Goal: Task Accomplishment & Management: Complete application form

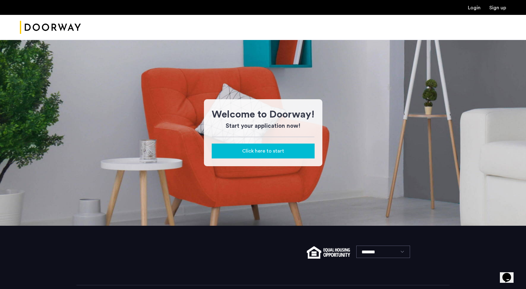
click at [268, 154] on span "Click here to start" at bounding box center [263, 151] width 42 height 7
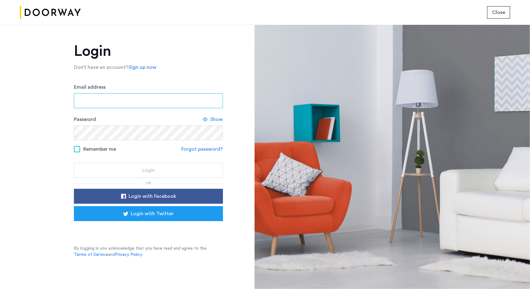
click at [122, 99] on input "Email address" at bounding box center [148, 100] width 149 height 15
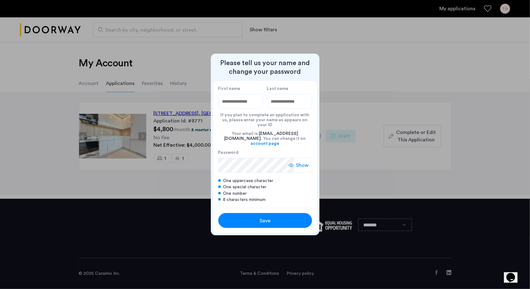
click at [355, 54] on div at bounding box center [265, 144] width 530 height 289
click at [229, 104] on input "First name" at bounding box center [240, 101] width 45 height 15
type input "***"
type input "*****"
click at [265, 217] on span "Save" at bounding box center [265, 220] width 11 height 7
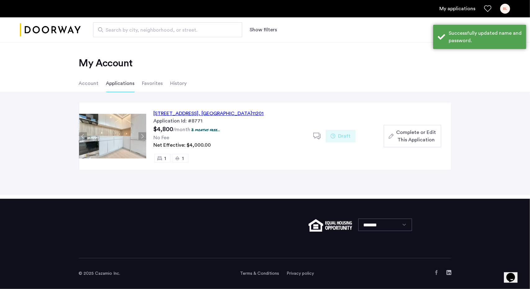
click at [202, 116] on div "127 Concord Street, Unit 11F, Brooklyn , NY 11201" at bounding box center [209, 113] width 110 height 7
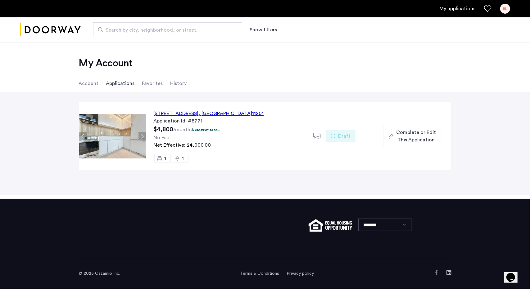
click at [181, 113] on div "127 Concord Street, Unit 11F, Brooklyn , NY 11201" at bounding box center [209, 113] width 110 height 7
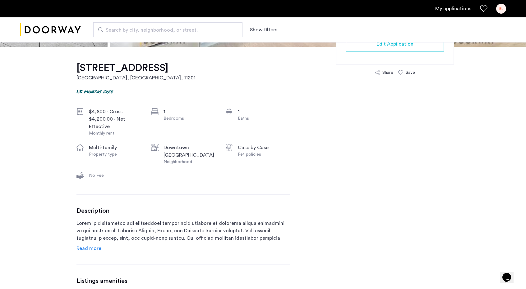
scroll to position [184, 0]
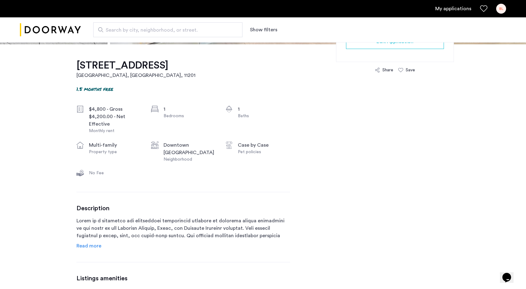
click at [106, 113] on div "$4,800 - Gross" at bounding box center [115, 109] width 52 height 7
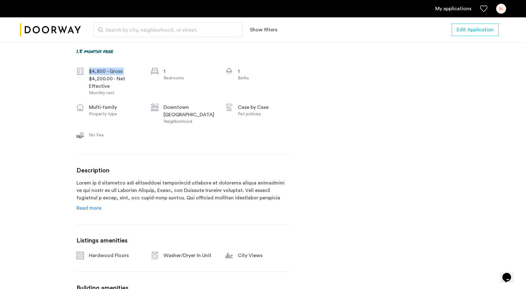
scroll to position [0, 0]
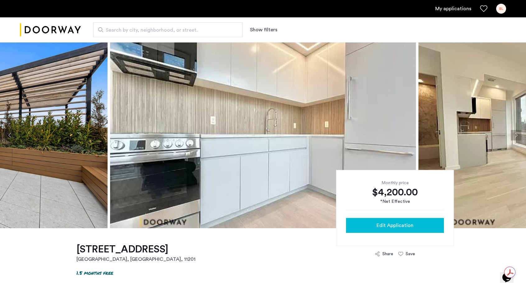
click at [389, 223] on span "Edit Application" at bounding box center [394, 225] width 37 height 7
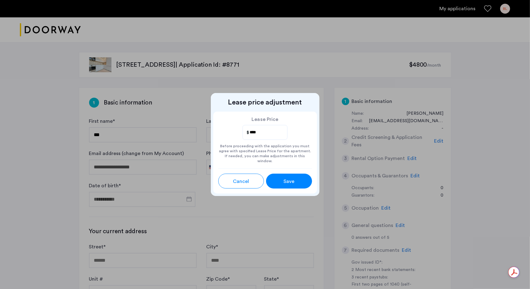
click at [279, 135] on input "****" at bounding box center [265, 133] width 33 height 8
click at [297, 184] on button "Save" at bounding box center [289, 181] width 46 height 15
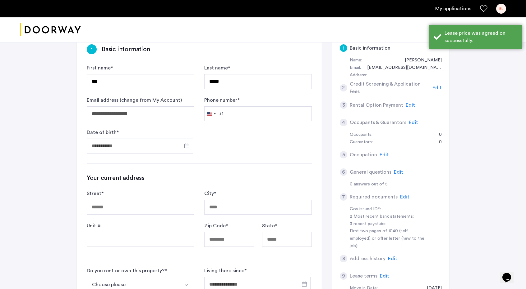
scroll to position [88, 0]
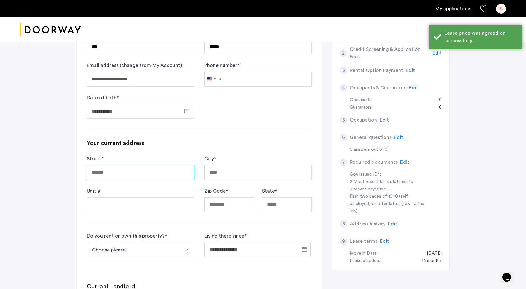
click at [165, 174] on input "Street *" at bounding box center [140, 172] width 107 height 15
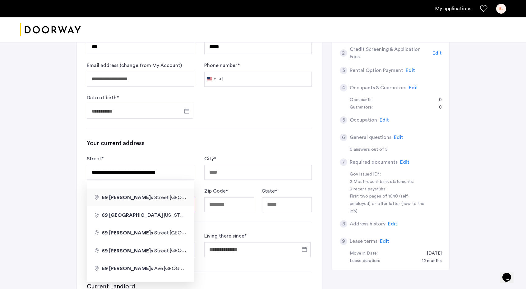
type input "**********"
type input "********"
type input "*****"
type input "**"
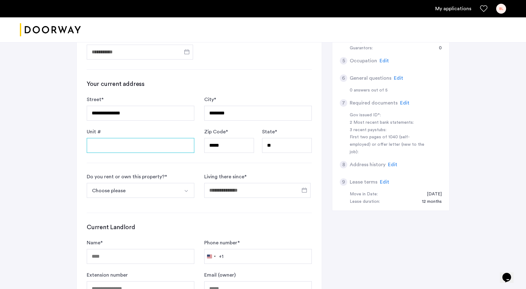
scroll to position [147, 0]
click at [134, 194] on button "Choose please" at bounding box center [133, 191] width 93 height 15
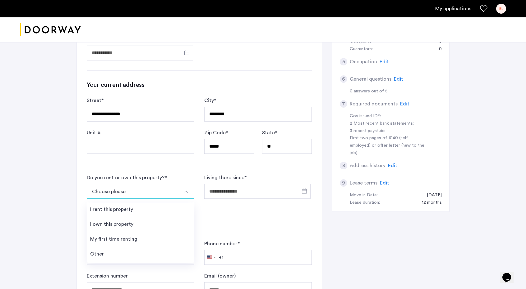
scroll to position [166, 0]
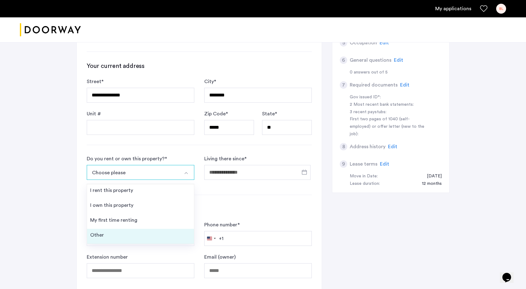
click at [111, 242] on li "Other" at bounding box center [140, 236] width 107 height 15
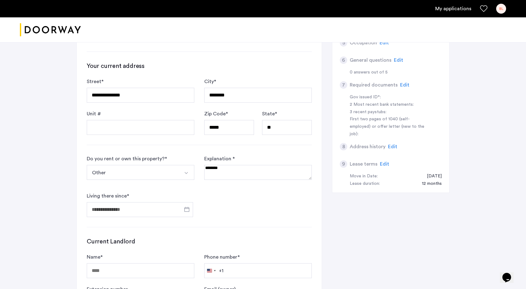
click at [179, 173] on button "Select option" at bounding box center [186, 172] width 15 height 15
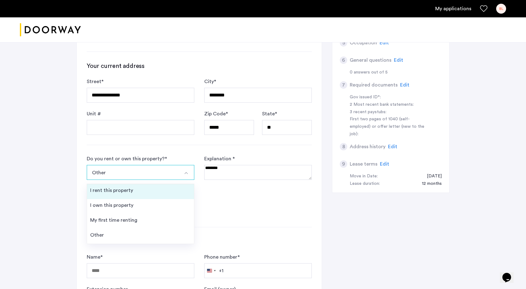
click at [127, 194] on li "I rent this property" at bounding box center [140, 192] width 107 height 15
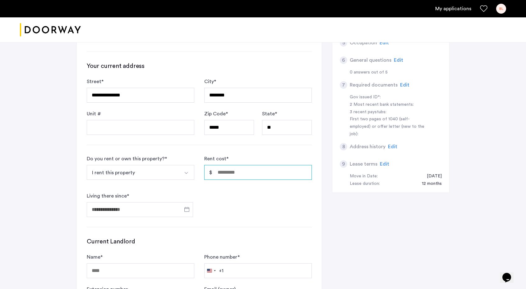
click at [231, 177] on input "Rent cost *" at bounding box center [257, 172] width 107 height 15
click at [157, 208] on input "Living there since *" at bounding box center [140, 210] width 106 height 15
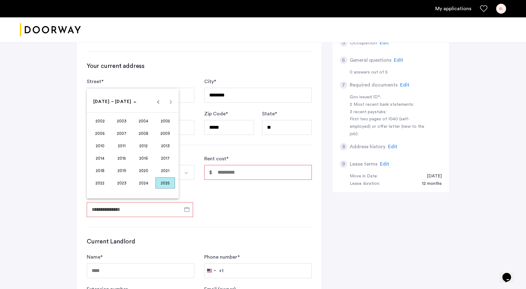
click at [147, 178] on span "2024" at bounding box center [144, 183] width 20 height 11
click at [160, 144] on span "AUG" at bounding box center [165, 145] width 20 height 11
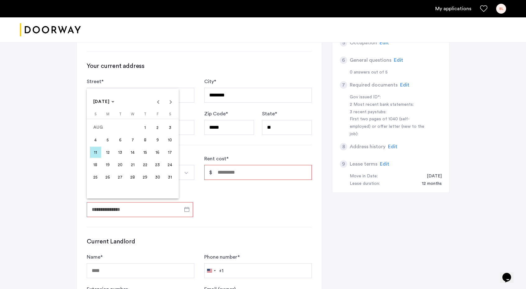
click at [144, 129] on span "1" at bounding box center [144, 127] width 11 height 11
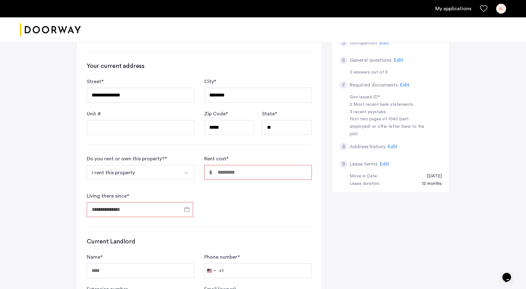
type input "**********"
click at [242, 163] on div "Rent cost *" at bounding box center [257, 170] width 107 height 30
click at [243, 167] on input "Rent cost *" at bounding box center [257, 172] width 107 height 15
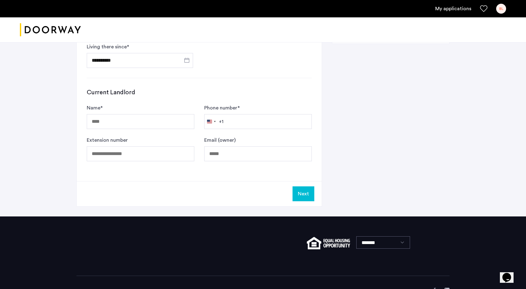
scroll to position [315, 0]
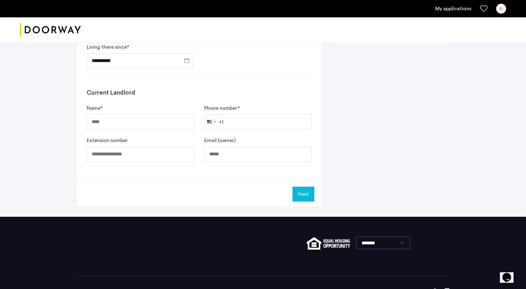
type input "*****"
click at [98, 127] on input "Name *" at bounding box center [140, 122] width 107 height 15
type input "*********"
type input "**********"
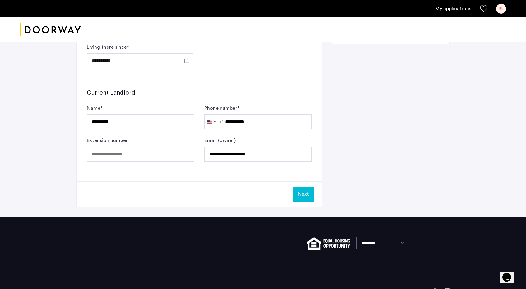
click at [298, 196] on button "Next" at bounding box center [303, 194] width 22 height 15
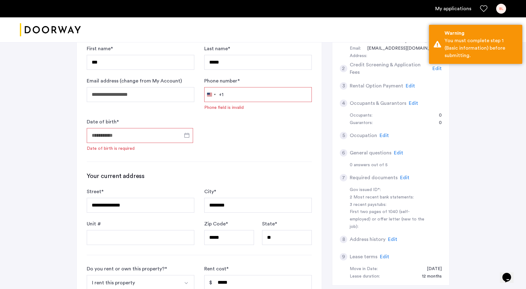
scroll to position [72, 0]
click at [165, 142] on input "Date of birth *" at bounding box center [140, 136] width 106 height 15
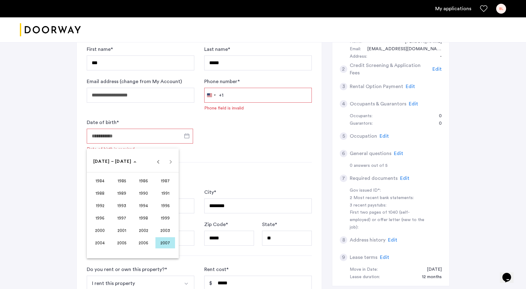
click at [164, 217] on span "1999" at bounding box center [165, 218] width 20 height 11
click at [171, 209] on span "AUG" at bounding box center [165, 205] width 20 height 11
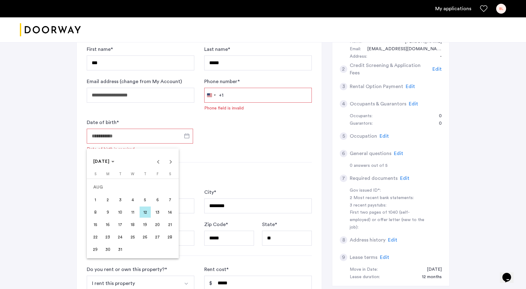
click at [131, 199] on span "4" at bounding box center [132, 199] width 11 height 11
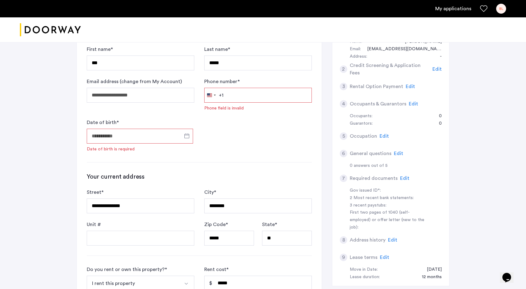
type input "**********"
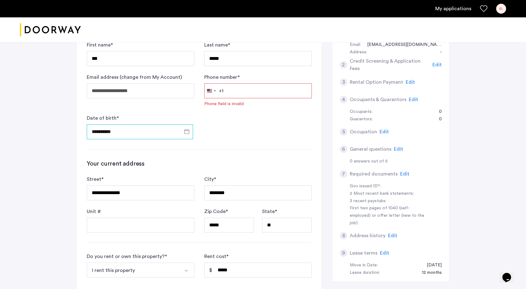
scroll to position [0, 0]
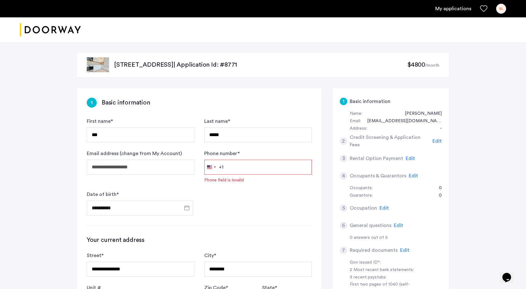
click at [248, 172] on input "Phone number *" at bounding box center [257, 167] width 107 height 15
type input "**********"
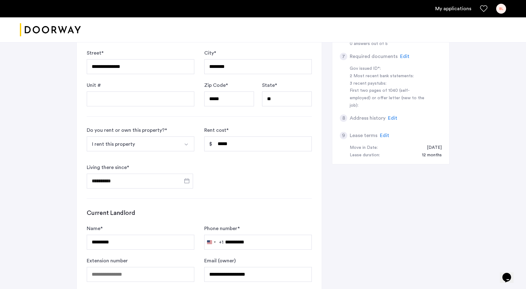
scroll to position [330, 0]
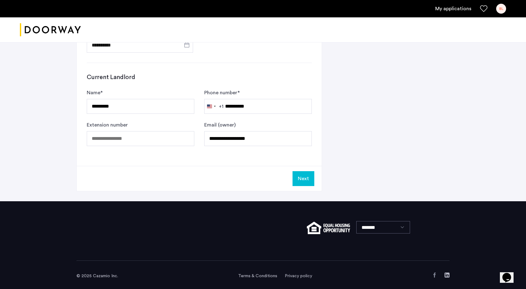
click at [308, 172] on button "Next" at bounding box center [303, 178] width 22 height 15
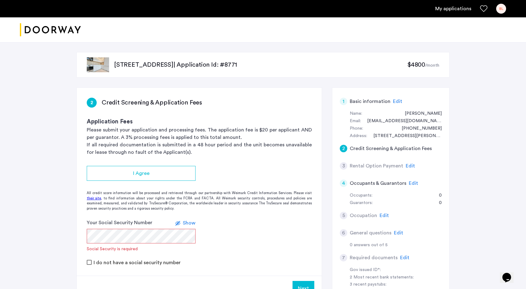
scroll to position [61, 0]
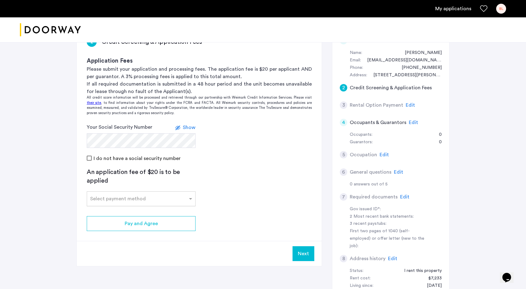
click at [126, 199] on input "text" at bounding box center [134, 198] width 89 height 4
click at [115, 215] on div "Credit Card" at bounding box center [141, 213] width 108 height 12
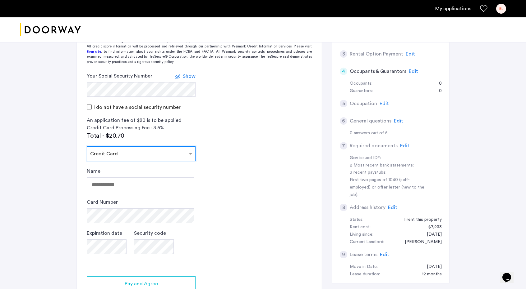
scroll to position [113, 0]
click at [113, 177] on input "Name" at bounding box center [140, 184] width 107 height 15
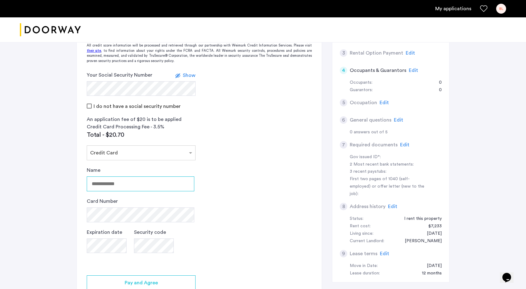
type input "*********"
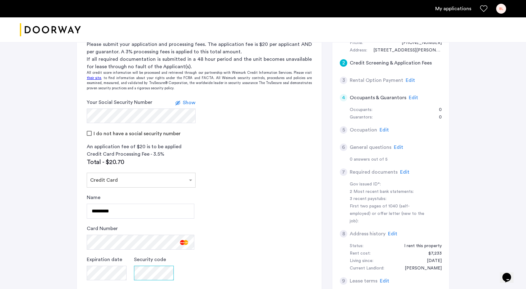
scroll to position [85, 0]
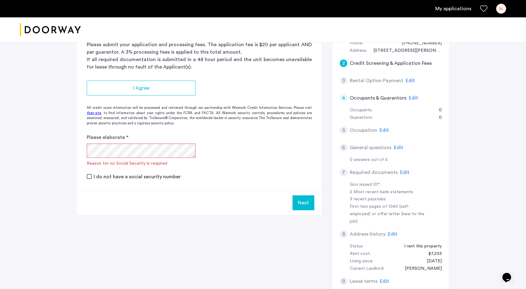
click at [97, 177] on label "I do not have a social security number" at bounding box center [136, 177] width 88 height 5
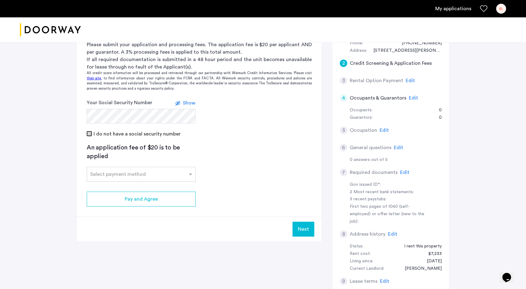
scroll to position [85, 0]
click at [120, 176] on div at bounding box center [141, 173] width 108 height 7
click at [121, 188] on div "Credit Card" at bounding box center [141, 189] width 108 height 12
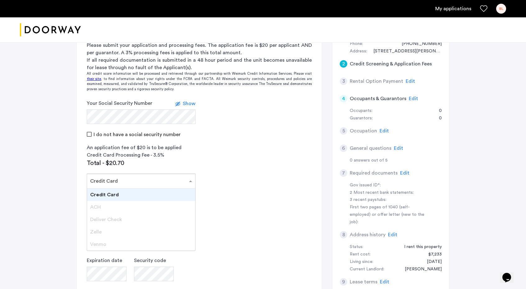
click at [116, 181] on input "text" at bounding box center [134, 180] width 89 height 4
click at [122, 199] on div "Credit Card" at bounding box center [141, 195] width 108 height 12
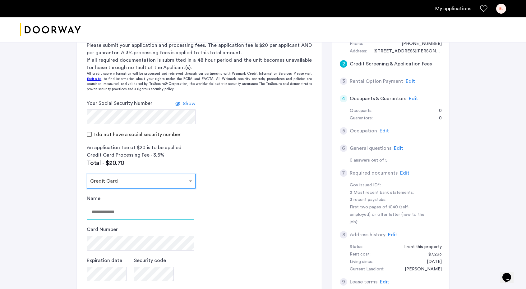
click at [125, 214] on input "Name" at bounding box center [140, 212] width 107 height 15
type input "*********"
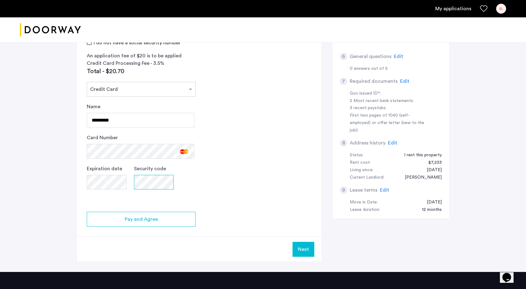
scroll to position [177, 0]
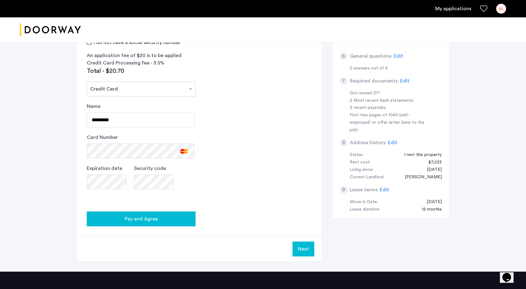
click at [163, 218] on div "Pay and Agree" at bounding box center [141, 219] width 99 height 7
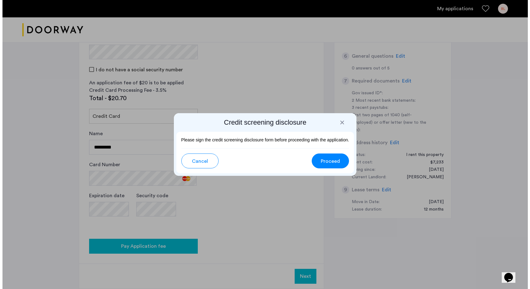
scroll to position [0, 0]
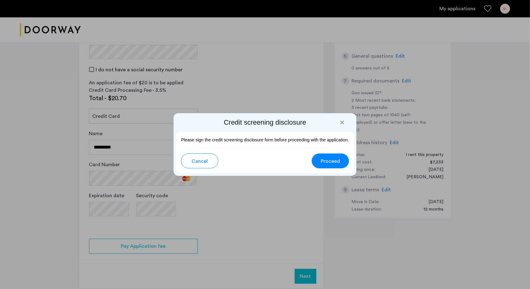
click at [331, 161] on span "Proceed" at bounding box center [330, 161] width 19 height 7
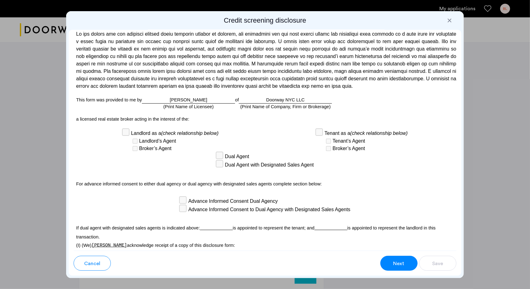
scroll to position [1648, 0]
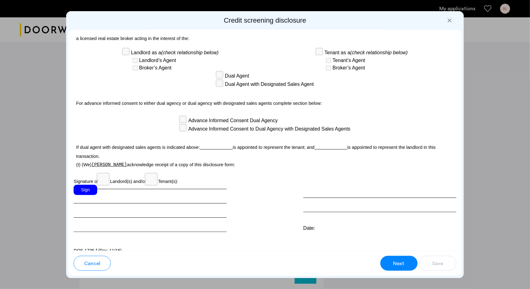
click at [399, 266] on span "Next" at bounding box center [399, 263] width 11 height 7
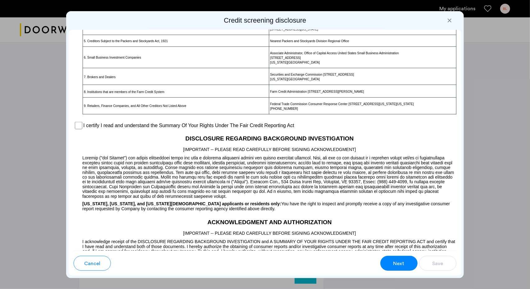
scroll to position [411, 0]
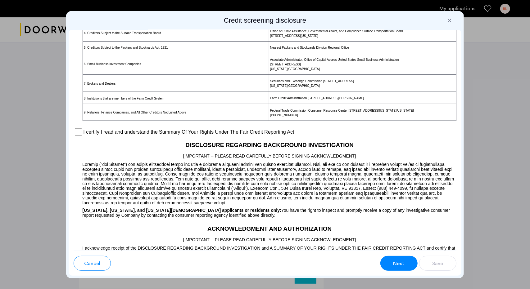
click at [399, 266] on span "Next" at bounding box center [399, 263] width 11 height 7
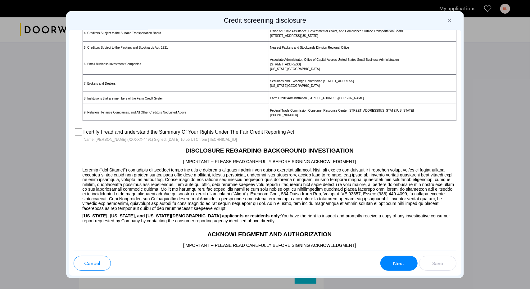
click at [397, 264] on span "Next" at bounding box center [399, 263] width 11 height 7
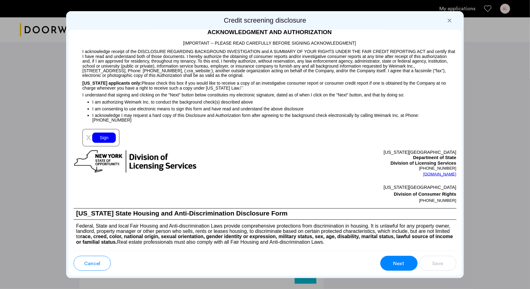
scroll to position [614, 0]
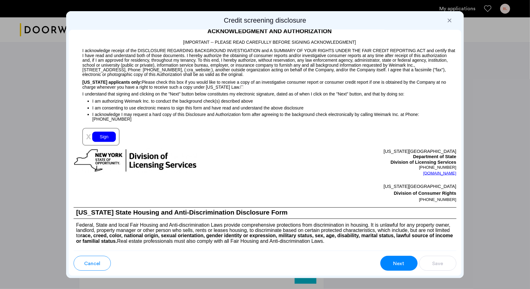
click at [106, 141] on div "Sign" at bounding box center [104, 137] width 24 height 10
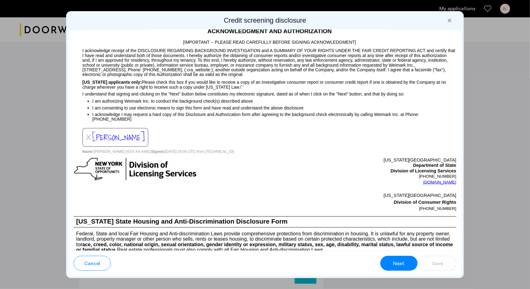
click at [394, 265] on span "Next" at bounding box center [399, 263] width 11 height 7
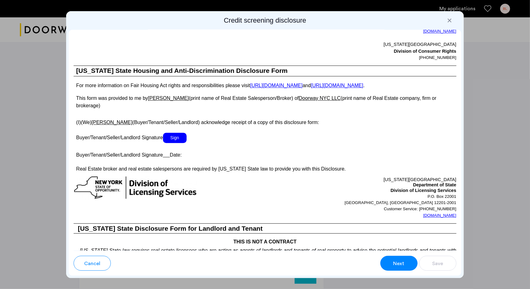
scroll to position [1043, 0]
click at [175, 141] on span "Sign" at bounding box center [175, 137] width 24 height 10
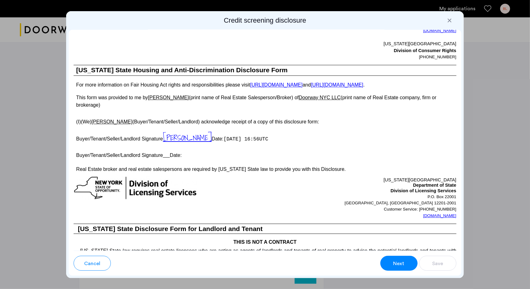
click at [402, 266] on span "Next" at bounding box center [399, 263] width 11 height 7
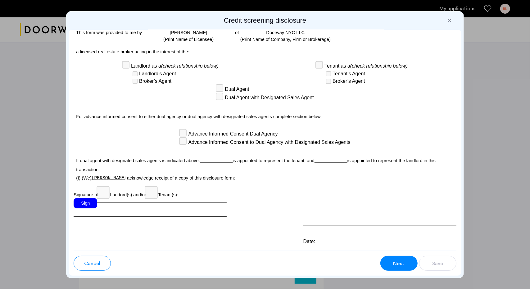
scroll to position [1663, 0]
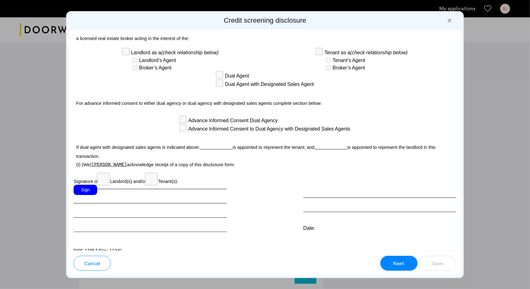
click at [75, 186] on div "Sign" at bounding box center [86, 190] width 24 height 10
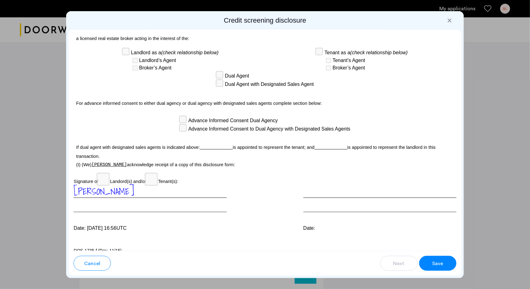
click at [437, 261] on span "Save" at bounding box center [437, 263] width 11 height 7
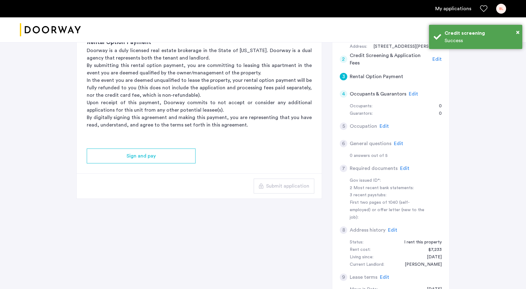
scroll to position [90, 0]
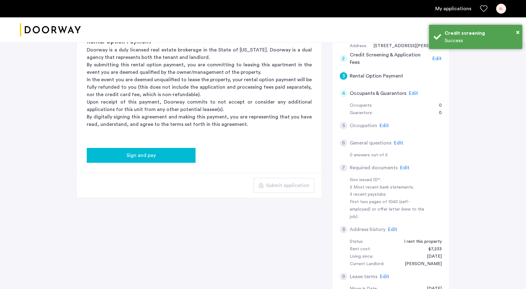
click at [154, 153] on span "Sign and pay" at bounding box center [140, 155] width 29 height 7
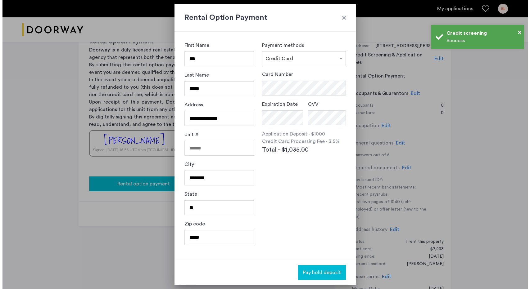
scroll to position [0, 0]
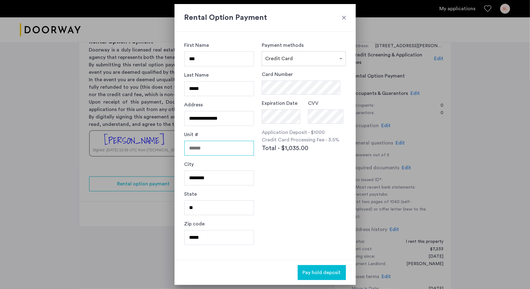
click at [214, 155] on input "Unit #" at bounding box center [220, 148] width 70 height 15
click at [294, 179] on div "Card Number Expiration Date CVV Application Deposit - $1000 Credit Card Process…" at bounding box center [304, 128] width 84 height 114
click at [303, 175] on div "Card Number Expiration Date CVV Application Deposit - $1000 Credit Card Process…" at bounding box center [304, 128] width 84 height 114
click at [280, 56] on input "text" at bounding box center [297, 57] width 65 height 4
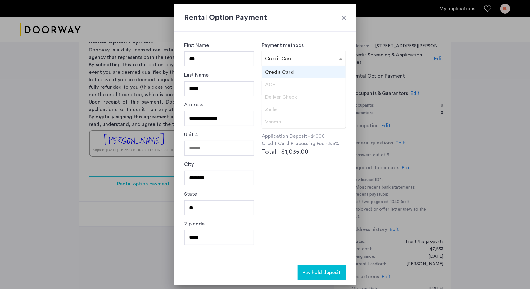
click at [281, 68] on div "Credit Card" at bounding box center [303, 72] width 83 height 12
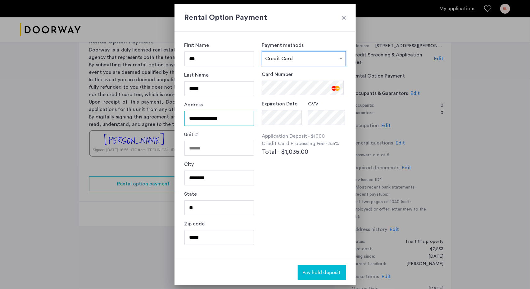
click at [238, 119] on input "**********" at bounding box center [220, 118] width 70 height 15
click at [300, 203] on div "Payment methods × Credit Card Card Number Expiration Date CVV Application Depos…" at bounding box center [304, 146] width 84 height 209
click at [204, 149] on input "Unit #" at bounding box center [220, 148] width 70 height 15
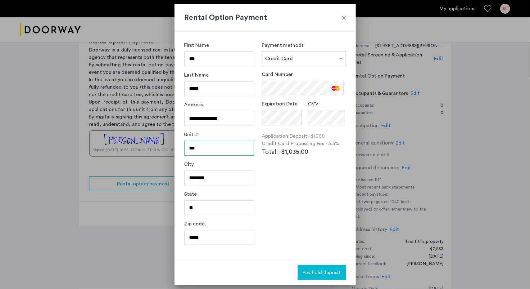
type input "***"
click at [225, 178] on input "********" at bounding box center [220, 178] width 70 height 15
click at [287, 196] on div "Payment methods × Credit Card Card Number Expiration Date CVV Application Depos…" at bounding box center [304, 146] width 84 height 209
click at [345, 18] on div at bounding box center [344, 18] width 6 height 6
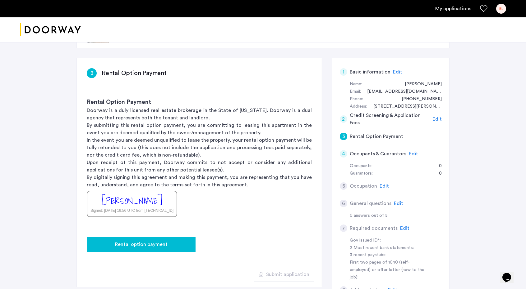
scroll to position [30, 0]
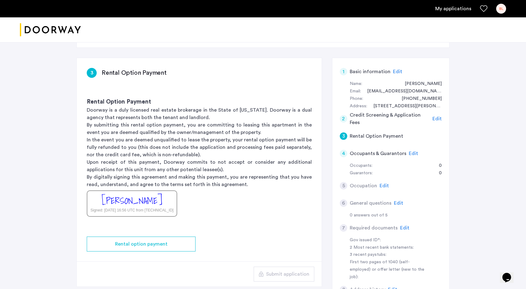
click at [363, 153] on h5 "Occupants & Guarantors" at bounding box center [377, 153] width 57 height 7
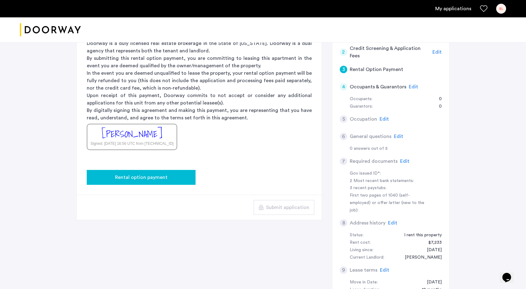
scroll to position [95, 0]
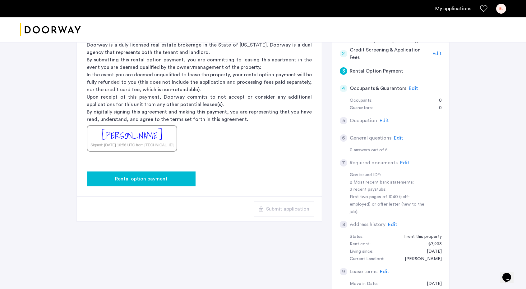
click at [158, 180] on span "Rental option payment" at bounding box center [141, 178] width 52 height 7
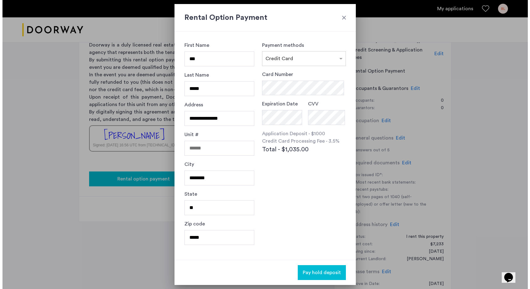
scroll to position [0, 0]
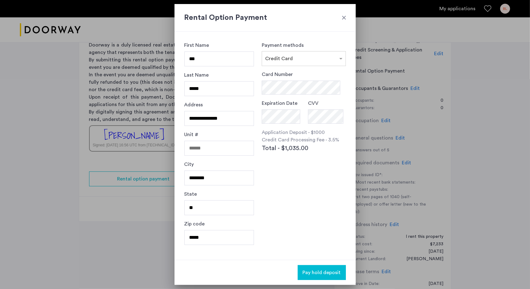
click at [341, 21] on div at bounding box center [344, 18] width 6 height 6
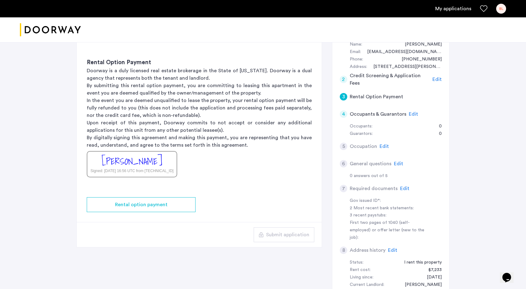
scroll to position [67, 0]
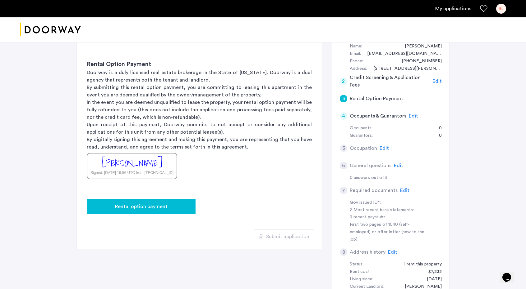
click at [157, 208] on span "Rental option payment" at bounding box center [141, 206] width 52 height 7
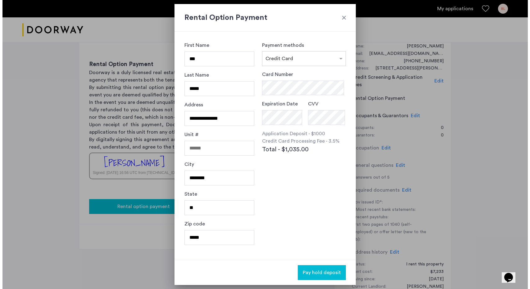
scroll to position [0, 0]
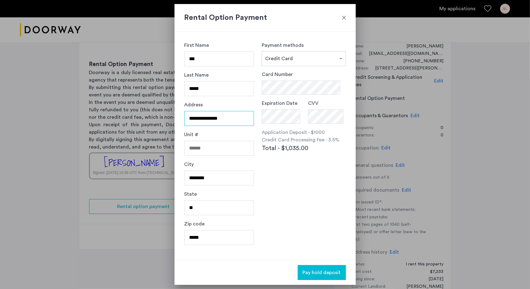
click at [207, 118] on input "**********" at bounding box center [220, 118] width 70 height 15
click at [289, 190] on div "Payment methods × Credit Card Card Number Expiration Date CVV Application Depos…" at bounding box center [304, 146] width 84 height 209
click at [207, 153] on input "Unit #" at bounding box center [220, 148] width 70 height 15
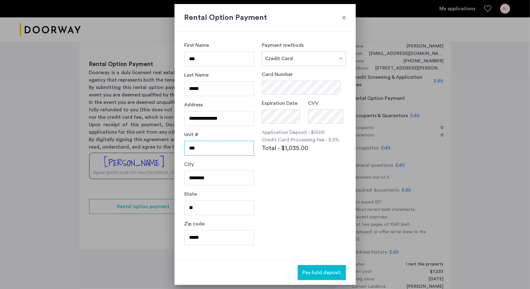
type input "***"
click at [289, 198] on div "Payment methods × Credit Card Card Number Expiration Date CVV Application Depos…" at bounding box center [304, 146] width 84 height 209
click at [313, 188] on div "Payment methods × Credit Card Card Number Expiration Date CVV Application Depos…" at bounding box center [304, 146] width 84 height 209
click at [329, 272] on span "Pay hold deposit" at bounding box center [322, 272] width 38 height 7
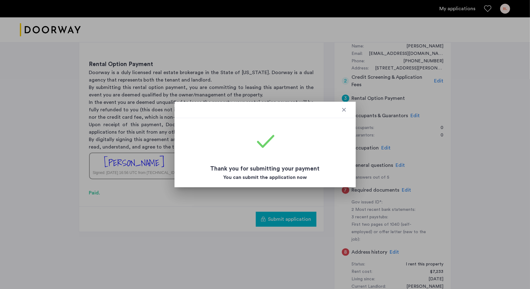
click at [343, 112] on div at bounding box center [344, 110] width 6 height 6
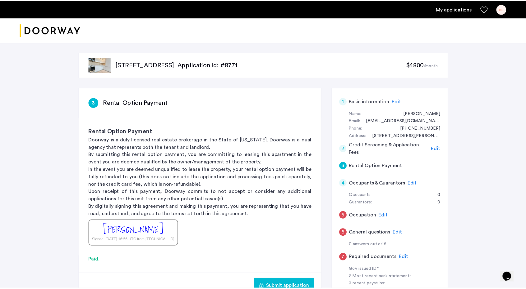
scroll to position [67, 0]
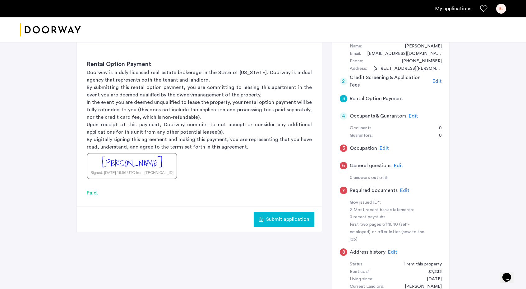
click at [365, 97] on h5 "Rental Option Payment" at bounding box center [375, 98] width 53 height 7
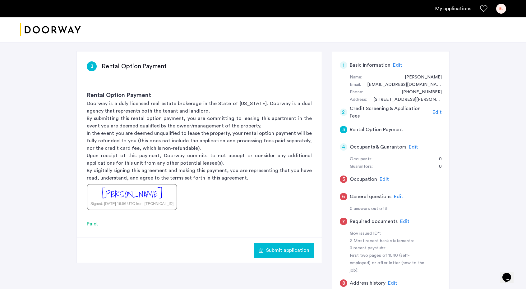
scroll to position [31, 0]
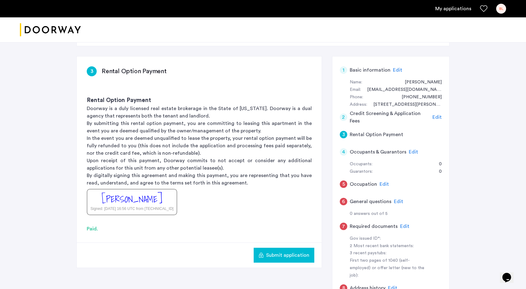
click at [413, 148] on div "Edit" at bounding box center [412, 151] width 9 height 7
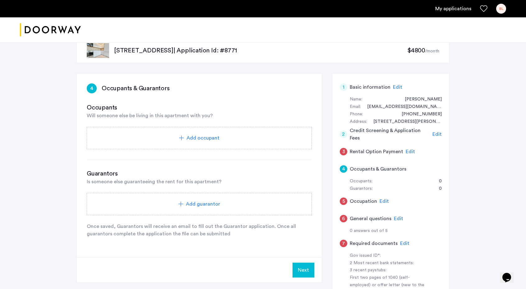
scroll to position [14, 0]
click at [197, 133] on div "Add occupant" at bounding box center [199, 138] width 225 height 22
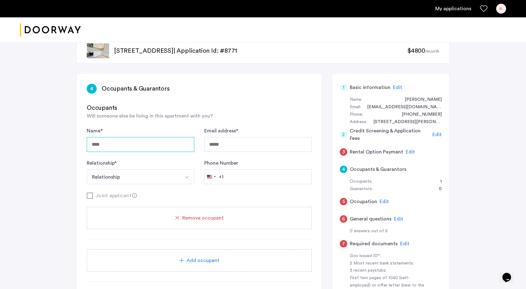
click at [129, 143] on input "Name *" at bounding box center [140, 144] width 107 height 15
type input "*********"
type input "**********"
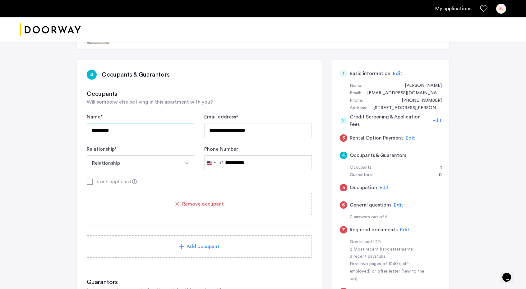
scroll to position [28, 0]
click at [142, 163] on button "Relationship" at bounding box center [133, 162] width 93 height 15
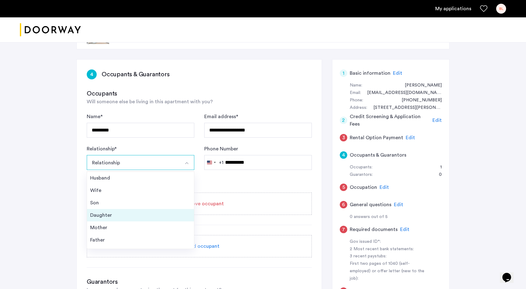
scroll to position [22, 0]
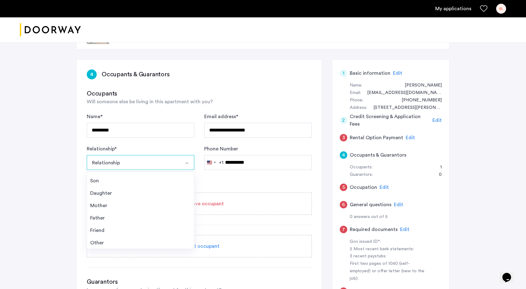
click at [11, 204] on div "**********" at bounding box center [263, 208] width 526 height 388
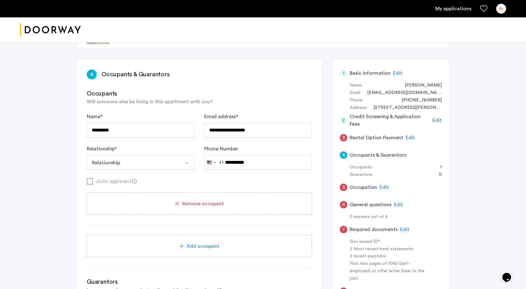
click at [112, 159] on button "Relationship" at bounding box center [133, 162] width 93 height 15
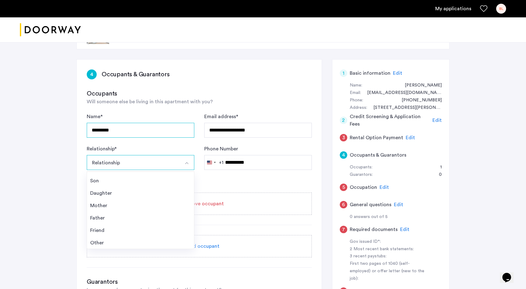
click at [121, 132] on input "*********" at bounding box center [140, 130] width 107 height 15
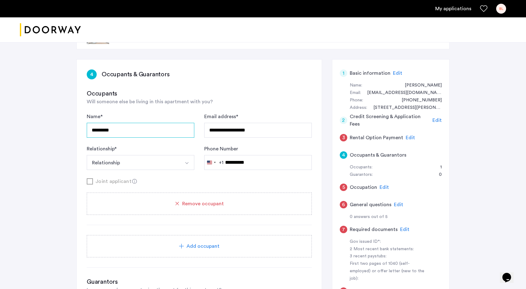
click at [121, 132] on input "*********" at bounding box center [140, 130] width 107 height 15
type input "*"
type input "**********"
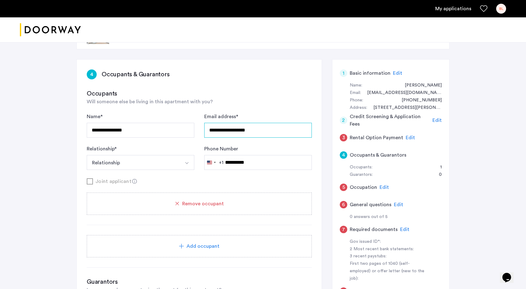
click at [263, 130] on input "**********" at bounding box center [257, 130] width 107 height 15
type input "*"
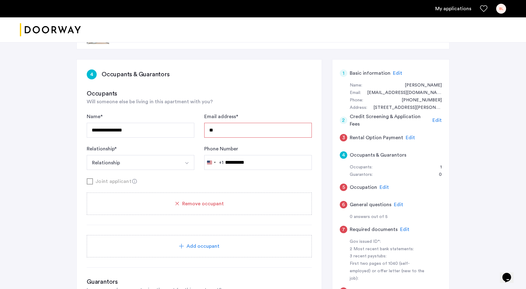
type input "*"
type input "**********"
click at [168, 165] on button "Relationship" at bounding box center [133, 162] width 93 height 15
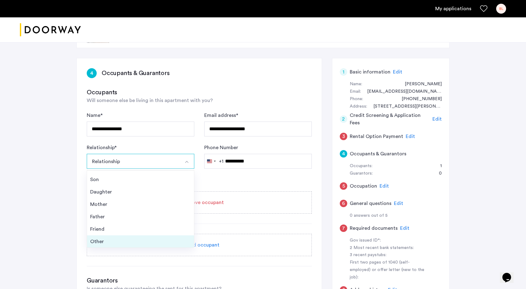
click at [106, 245] on li "Other" at bounding box center [140, 242] width 107 height 12
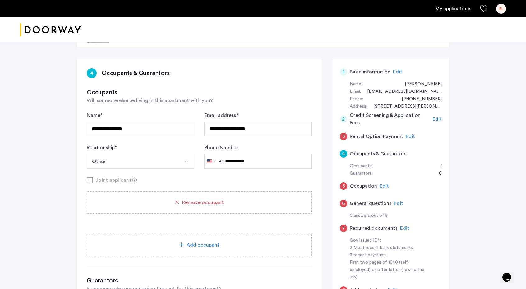
scroll to position [116, 0]
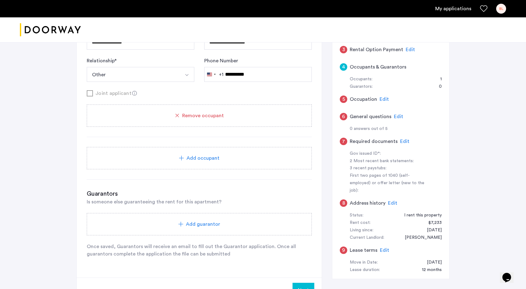
click at [110, 68] on button "Other" at bounding box center [133, 74] width 93 height 15
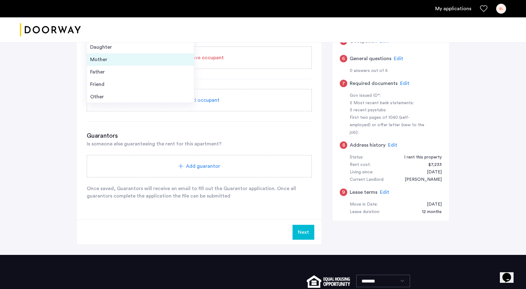
scroll to position [176, 0]
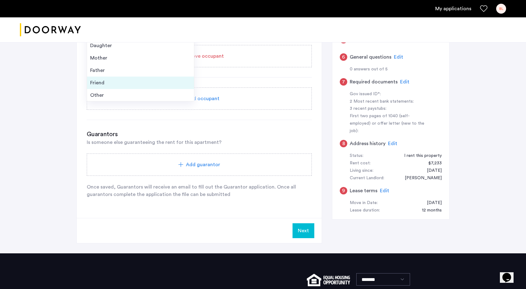
click at [95, 78] on li "Friend" at bounding box center [140, 83] width 107 height 12
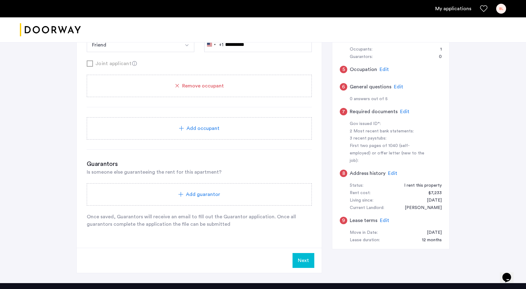
scroll to position [148, 0]
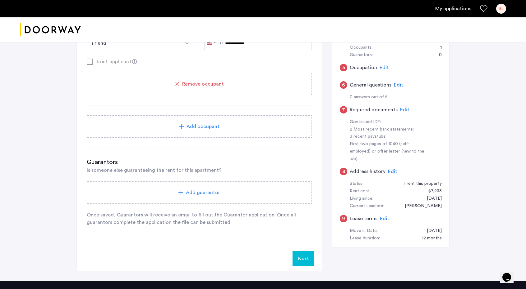
click at [302, 255] on button "Next" at bounding box center [303, 259] width 22 height 15
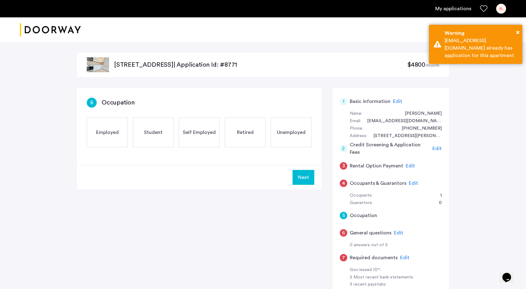
click at [117, 135] on span "Employed" at bounding box center [107, 132] width 23 height 7
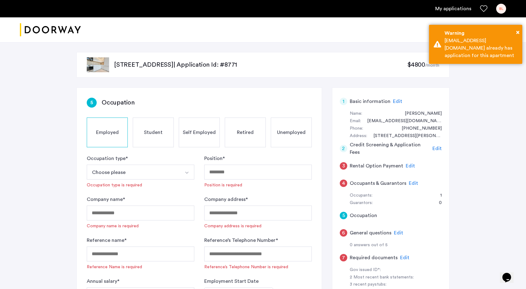
scroll to position [34, 0]
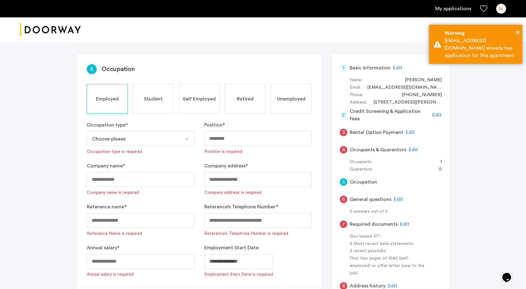
click at [171, 140] on button "Choose please" at bounding box center [133, 138] width 93 height 15
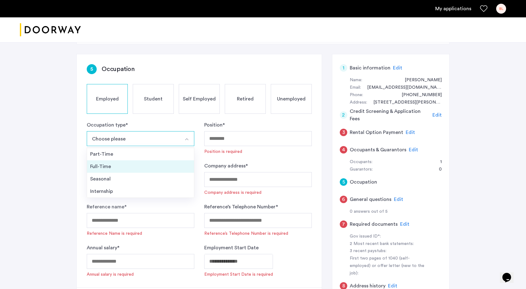
click at [101, 168] on div "Full-Time" at bounding box center [140, 166] width 101 height 7
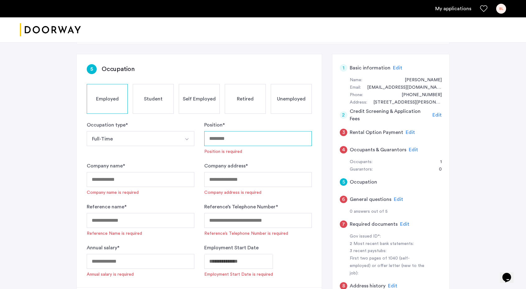
click at [224, 134] on input "Position *" at bounding box center [257, 138] width 107 height 15
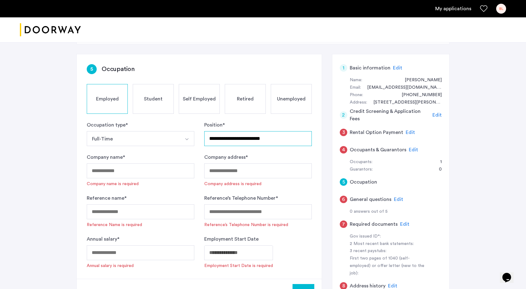
type input "**********"
click at [137, 165] on input "Company name *" at bounding box center [140, 171] width 107 height 15
type input "******"
click at [228, 172] on input "Company address *" at bounding box center [257, 171] width 107 height 15
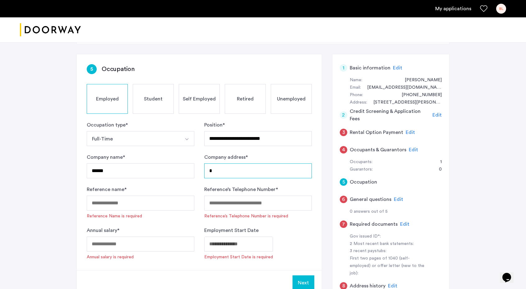
type input "*"
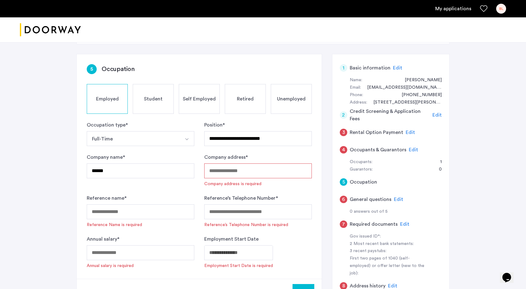
paste input "**********"
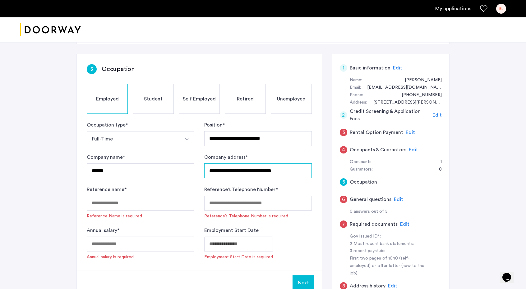
type input "**********"
click at [137, 207] on input "Reference name *" at bounding box center [140, 203] width 107 height 15
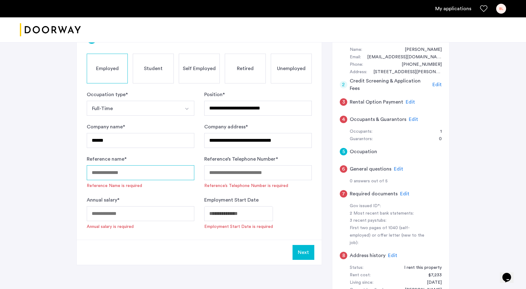
scroll to position [64, 0]
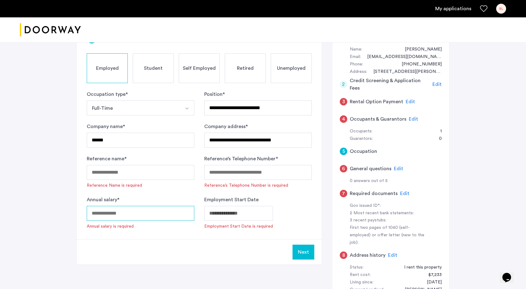
click at [132, 211] on input "Annual salary *" at bounding box center [140, 213] width 107 height 15
click at [237, 214] on body "**********" at bounding box center [263, 80] width 526 height 289
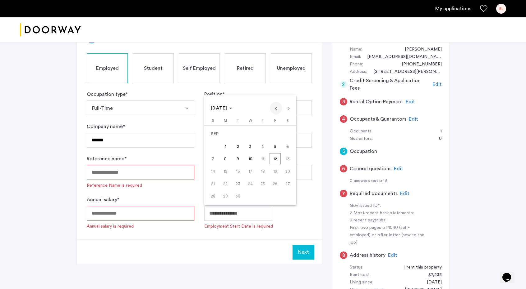
click at [278, 108] on span "Previous month" at bounding box center [276, 108] width 12 height 12
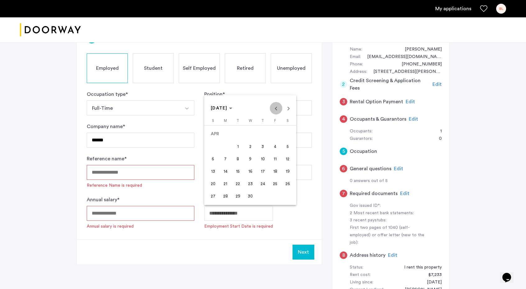
click at [278, 108] on span "Previous month" at bounding box center [276, 108] width 12 height 12
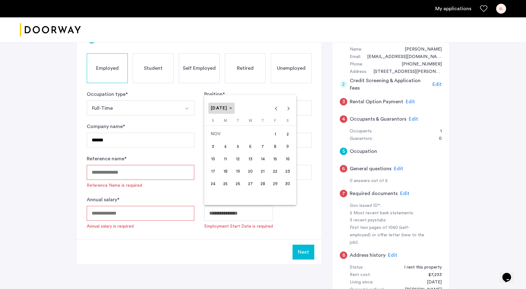
click at [222, 105] on span "Choose month and year" at bounding box center [221, 108] width 26 height 15
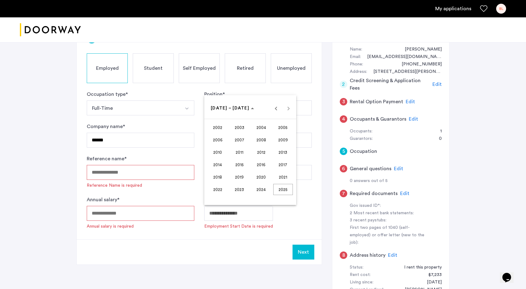
click at [237, 189] on span "2023" at bounding box center [240, 189] width 20 height 11
click at [265, 162] on span "NOV" at bounding box center [261, 164] width 20 height 11
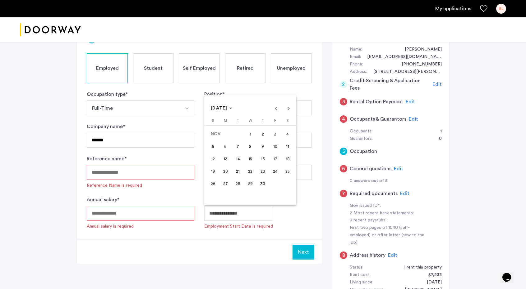
click at [226, 161] on span "13" at bounding box center [225, 158] width 11 height 11
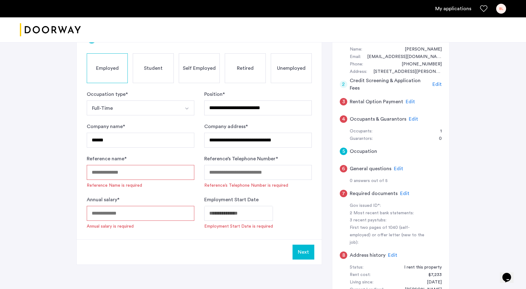
type input "**********"
click at [229, 171] on input "Reference’s Telephone Number *" at bounding box center [257, 172] width 107 height 15
click at [162, 194] on form "**********" at bounding box center [199, 160] width 225 height 139
click at [241, 170] on input "Reference’s Telephone Number *" at bounding box center [257, 172] width 107 height 15
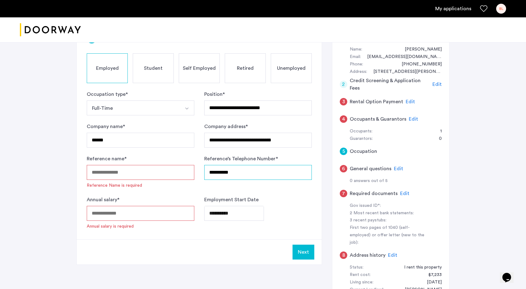
type input "**********"
click at [154, 174] on input "Reference name *" at bounding box center [140, 172] width 107 height 15
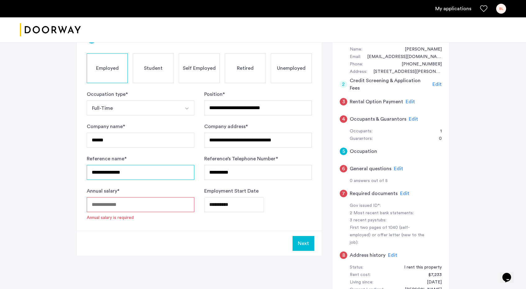
type input "**********"
click at [145, 209] on input "Annual salary *" at bounding box center [140, 205] width 107 height 15
click at [284, 109] on input "**********" at bounding box center [257, 108] width 107 height 15
type input "**********"
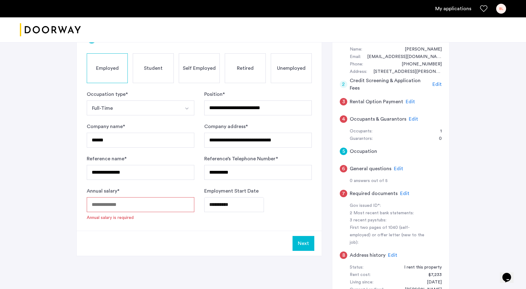
click at [63, 122] on div "**********" at bounding box center [263, 160] width 526 height 364
click at [150, 207] on input "Annual salary *" at bounding box center [140, 205] width 107 height 15
paste input "********"
type input "******"
click at [161, 222] on div "Next" at bounding box center [199, 234] width 245 height 25
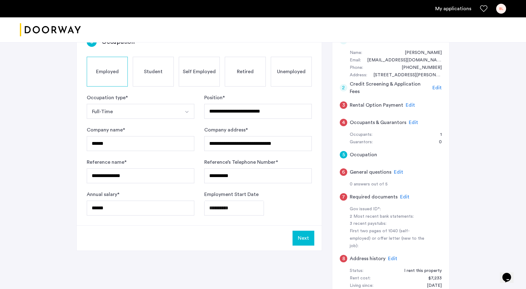
scroll to position [59, 0]
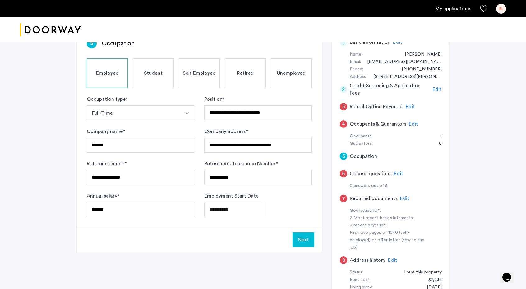
click at [309, 240] on button "Next" at bounding box center [303, 240] width 22 height 15
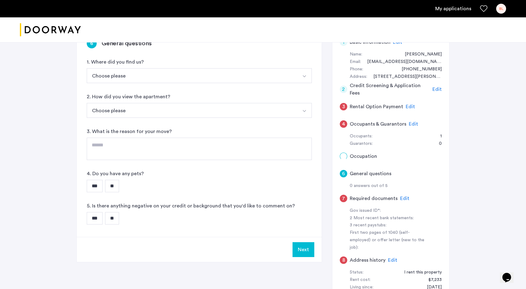
scroll to position [0, 0]
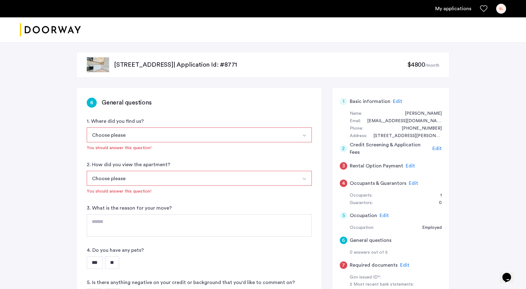
click at [130, 137] on button "Choose please" at bounding box center [192, 135] width 210 height 15
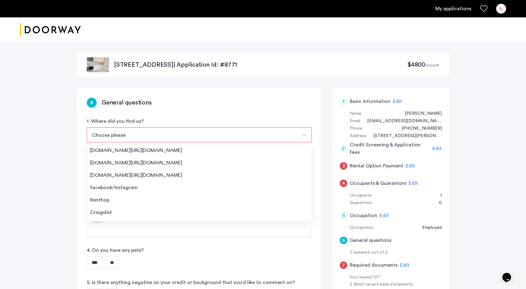
click at [45, 194] on div "[STREET_ADDRESS] | Application Id: #8771 $4800 /month 6 General questions 1. Wh…" at bounding box center [263, 227] width 526 height 371
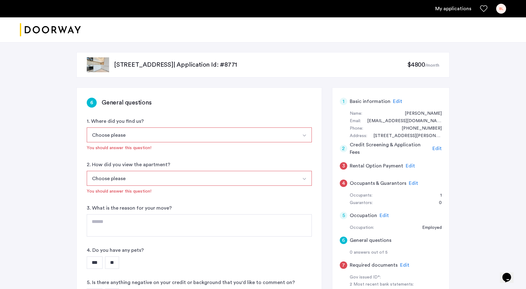
click at [163, 135] on button "Choose please" at bounding box center [192, 135] width 210 height 15
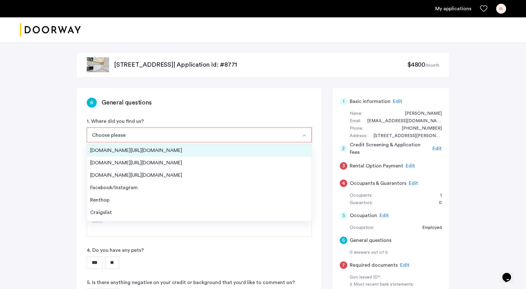
click at [153, 145] on li "[DOMAIN_NAME][URL][DOMAIN_NAME]" at bounding box center [199, 150] width 224 height 12
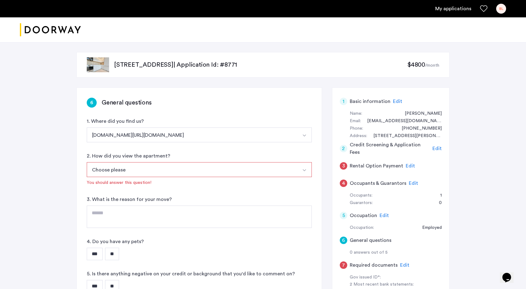
click at [151, 139] on button "[DOMAIN_NAME][URL][DOMAIN_NAME]" at bounding box center [192, 135] width 210 height 15
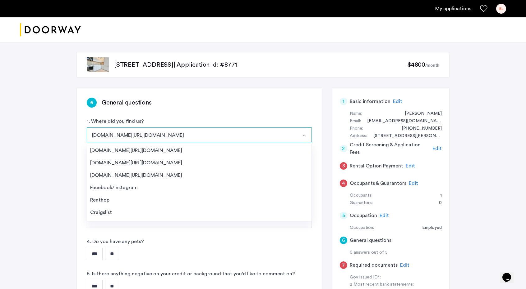
click at [57, 156] on div "[STREET_ADDRESS] | Application Id: #8771 $4800 /month 6 General questions 1. Wh…" at bounding box center [263, 227] width 526 height 371
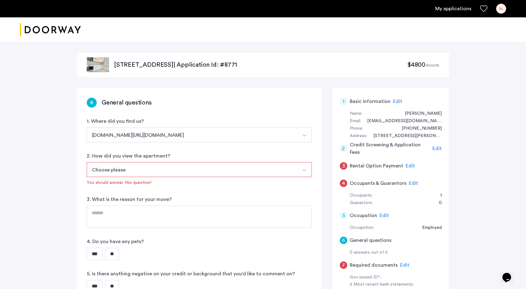
click at [124, 170] on button "Choose please" at bounding box center [192, 169] width 210 height 15
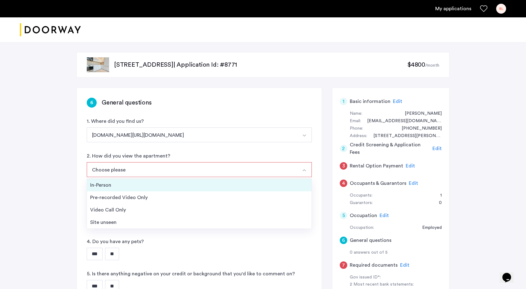
click at [126, 188] on div "In-Person" at bounding box center [199, 185] width 218 height 7
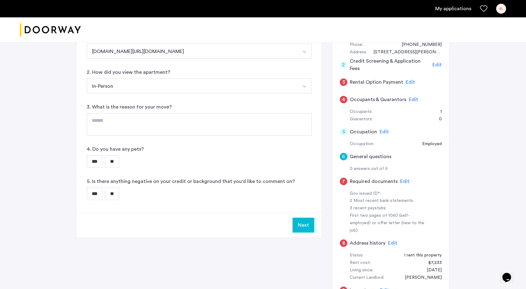
scroll to position [82, 0]
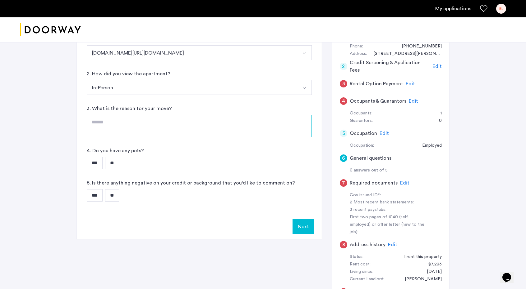
click at [138, 124] on textarea at bounding box center [199, 126] width 225 height 22
type textarea "**"
type textarea "********"
click at [119, 157] on input "**" at bounding box center [112, 163] width 14 height 12
click at [117, 195] on input "**" at bounding box center [112, 195] width 14 height 12
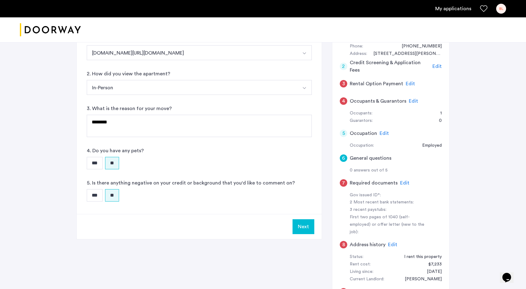
click at [301, 224] on button "Next" at bounding box center [303, 227] width 22 height 15
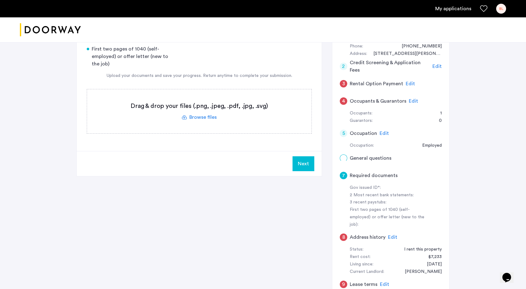
scroll to position [0, 0]
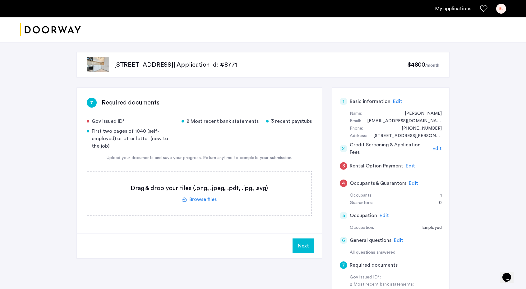
click at [281, 182] on label at bounding box center [199, 194] width 224 height 44
click at [0, 0] on input "file" at bounding box center [0, 0] width 0 height 0
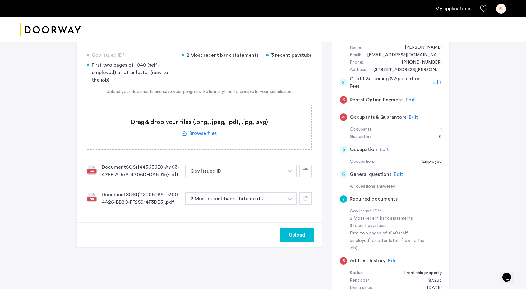
scroll to position [66, 0]
click at [223, 194] on button "2 Most recent bank statements" at bounding box center [234, 198] width 99 height 12
click at [223, 200] on button "2 Most recent bank statements" at bounding box center [234, 198] width 99 height 12
click at [292, 198] on button "button" at bounding box center [290, 198] width 13 height 12
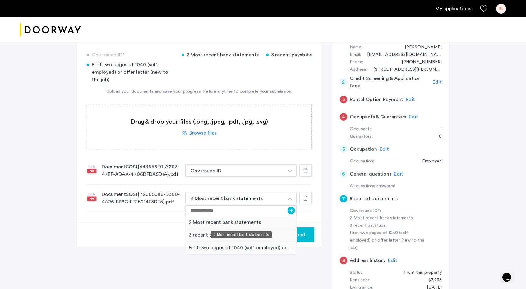
click at [245, 222] on div "2 Most recent bank statements" at bounding box center [240, 222] width 111 height 13
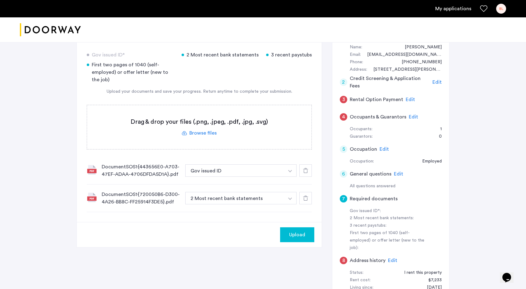
click at [290, 171] on img "button" at bounding box center [290, 171] width 4 height 2
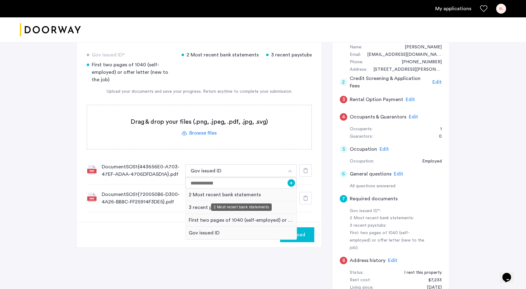
click at [258, 197] on div "2 Most recent bank statements" at bounding box center [240, 195] width 111 height 13
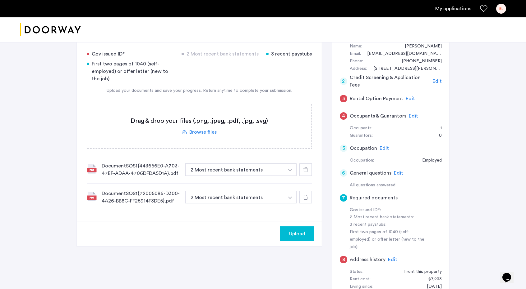
scroll to position [67, 0]
click at [206, 130] on label at bounding box center [199, 127] width 224 height 44
click at [0, 0] on input "file" at bounding box center [0, 0] width 0 height 0
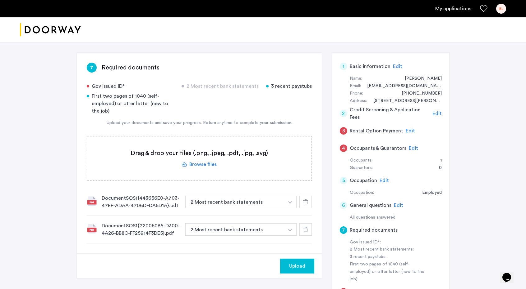
scroll to position [35, 0]
click at [235, 144] on label at bounding box center [199, 159] width 224 height 44
click at [0, 0] on input "file" at bounding box center [0, 0] width 0 height 0
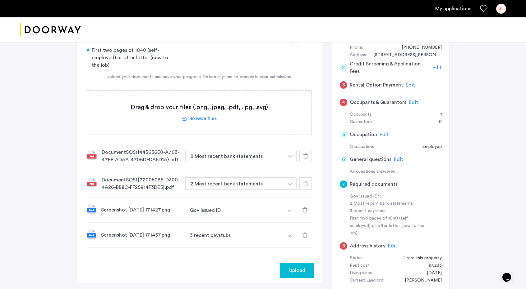
scroll to position [81, 0]
click at [221, 211] on button "Gov issued ID" at bounding box center [234, 210] width 99 height 12
click at [224, 236] on button "3 recent paystubs" at bounding box center [234, 235] width 99 height 12
click at [235, 236] on button "3 recent paystubs" at bounding box center [234, 235] width 99 height 12
click at [290, 231] on button "button" at bounding box center [289, 235] width 13 height 12
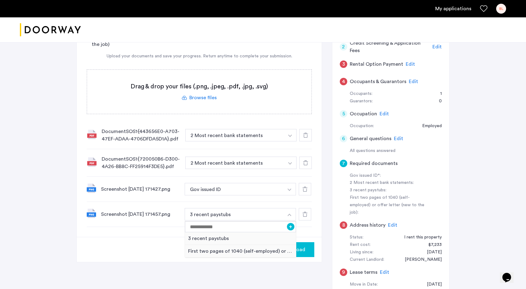
scroll to position [116, 0]
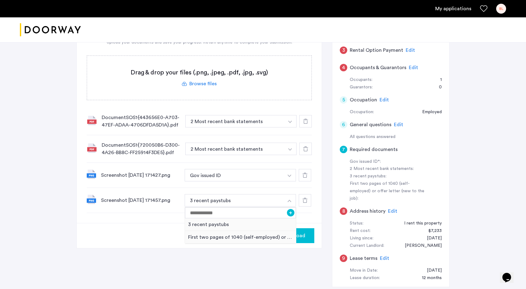
click at [135, 241] on div "Upload" at bounding box center [199, 235] width 245 height 25
click at [111, 180] on div "Screenshot [DATE] 171427.png Gov issued ID + 3 recent paystubs First two pages …" at bounding box center [199, 175] width 225 height 25
click at [93, 178] on img at bounding box center [91, 174] width 9 height 9
click at [284, 196] on button "button" at bounding box center [289, 200] width 13 height 12
click at [305, 200] on icon at bounding box center [304, 200] width 5 height 5
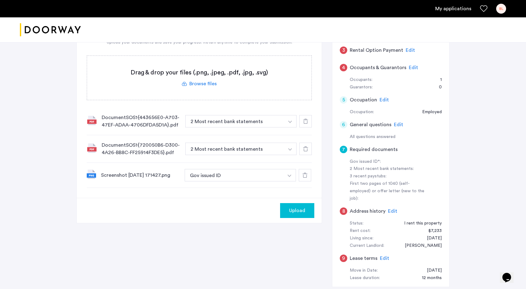
click at [303, 174] on icon at bounding box center [304, 175] width 5 height 5
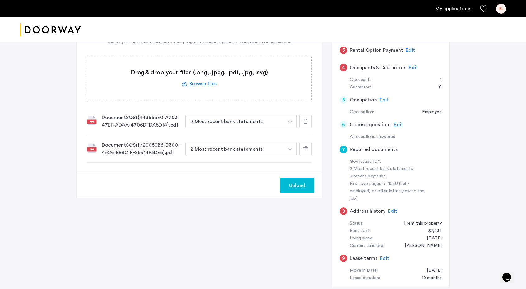
click at [192, 84] on label at bounding box center [199, 78] width 224 height 44
click at [0, 0] on input "file" at bounding box center [0, 0] width 0 height 0
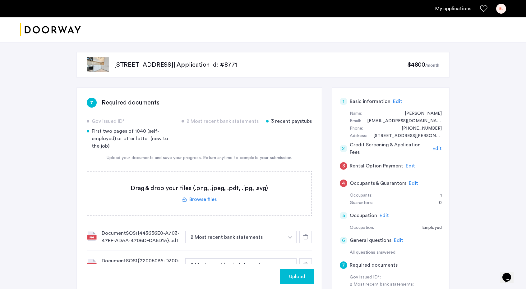
scroll to position [0, 0]
click at [166, 192] on label at bounding box center [199, 194] width 224 height 44
click at [0, 0] on input "file" at bounding box center [0, 0] width 0 height 0
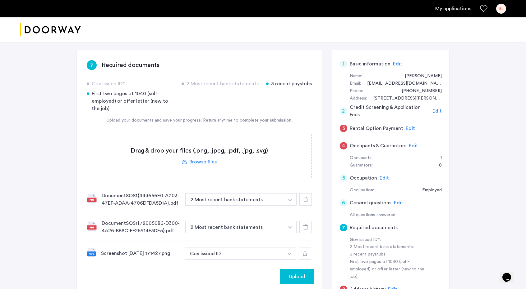
scroll to position [23, 0]
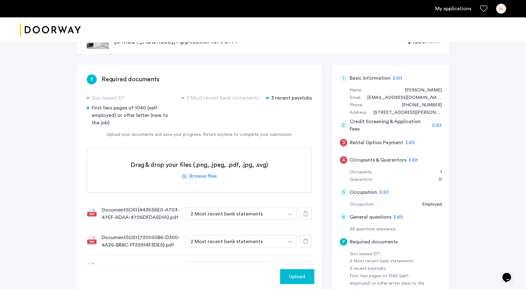
click at [209, 164] on label at bounding box center [199, 170] width 224 height 44
click at [0, 0] on input "file" at bounding box center [0, 0] width 0 height 0
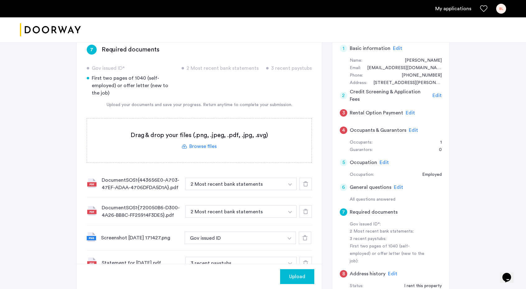
scroll to position [54, 0]
click at [251, 132] on label at bounding box center [199, 140] width 224 height 44
click at [0, 0] on input "file" at bounding box center [0, 0] width 0 height 0
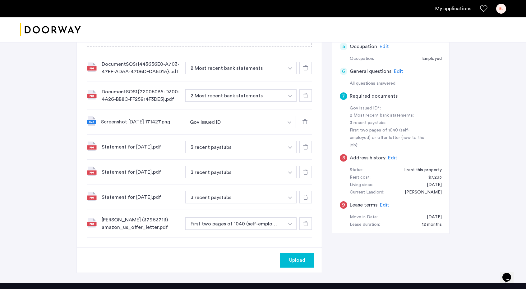
scroll to position [168, 0]
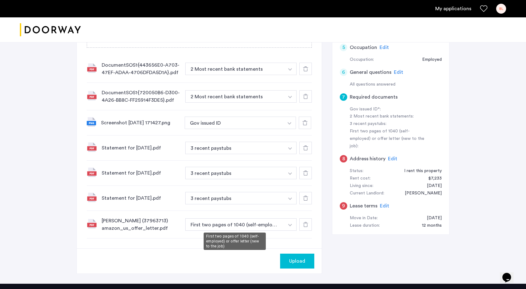
click at [252, 228] on button "First two pages of 1040 (self-employed) or offer letter (new to the job)" at bounding box center [234, 225] width 99 height 12
click at [289, 221] on button "button" at bounding box center [290, 225] width 13 height 12
click at [141, 231] on div "[PERSON_NAME] (37963713) amazon_us_offer_letter.pdf" at bounding box center [141, 224] width 79 height 15
click at [306, 261] on div "Upload" at bounding box center [297, 261] width 24 height 7
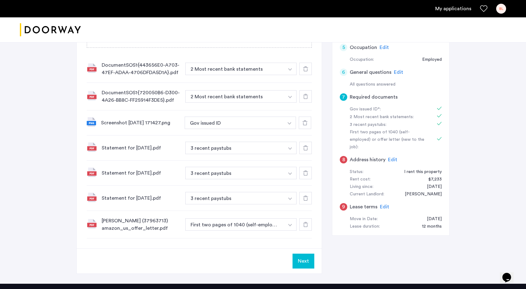
click at [311, 258] on button "Next" at bounding box center [303, 261] width 22 height 15
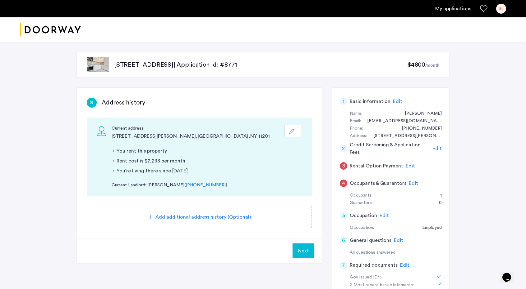
click at [305, 249] on span "Next" at bounding box center [303, 251] width 11 height 7
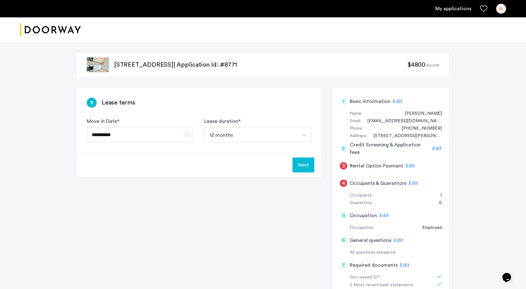
click at [188, 136] on span "Open calendar" at bounding box center [186, 134] width 15 height 15
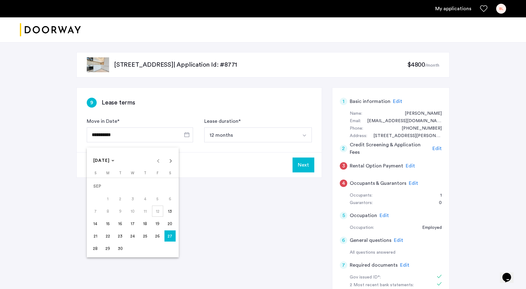
click at [160, 236] on span "26" at bounding box center [157, 236] width 11 height 11
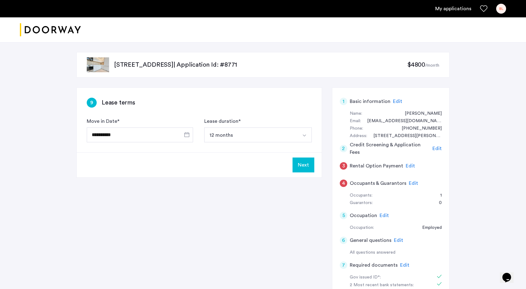
type input "**********"
click at [208, 152] on div "**********" at bounding box center [199, 120] width 245 height 65
click at [308, 170] on button "Next" at bounding box center [303, 165] width 22 height 15
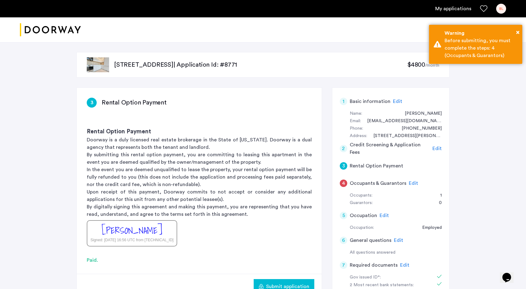
scroll to position [55, 0]
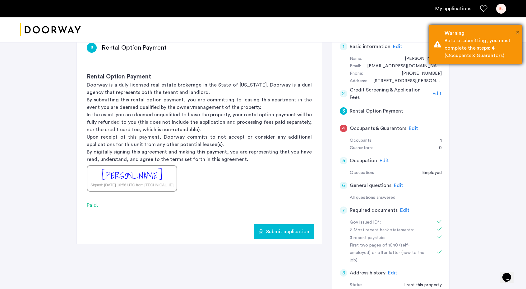
click at [517, 33] on span "×" at bounding box center [517, 32] width 3 height 6
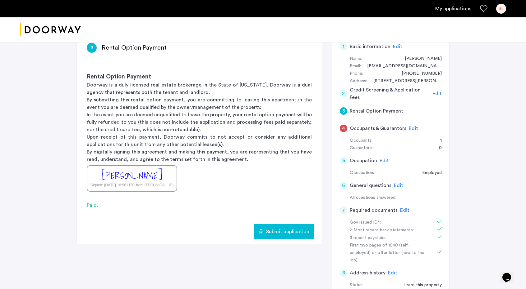
click at [301, 234] on span "Submit application" at bounding box center [287, 231] width 43 height 7
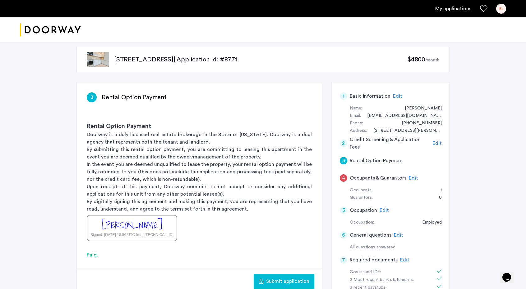
scroll to position [0, 0]
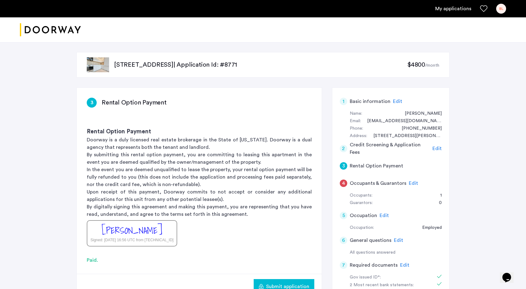
click at [385, 163] on h5 "Rental Option Payment" at bounding box center [375, 165] width 53 height 7
click at [440, 148] on span "Edit" at bounding box center [436, 148] width 9 height 5
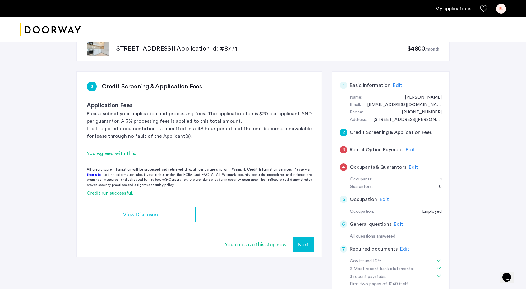
scroll to position [17, 0]
click at [298, 241] on button "Next" at bounding box center [303, 244] width 22 height 15
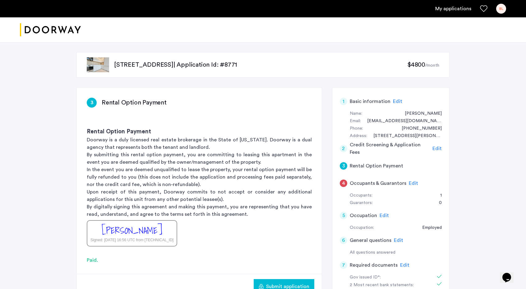
scroll to position [60, 0]
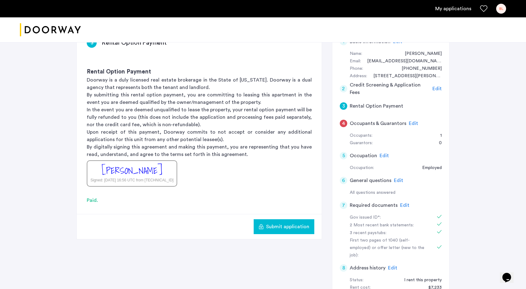
click at [286, 228] on span "Submit application" at bounding box center [287, 226] width 43 height 7
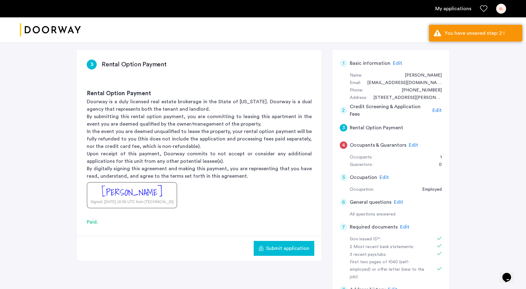
scroll to position [0, 0]
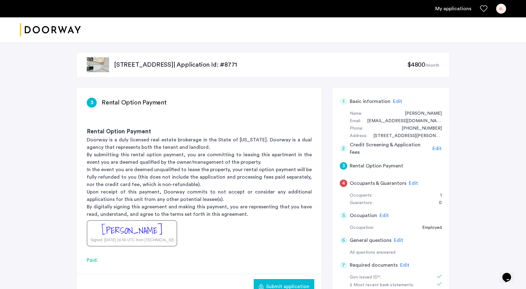
click at [436, 149] on span "Edit" at bounding box center [436, 148] width 9 height 5
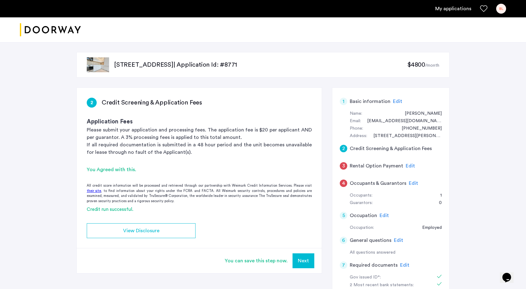
scroll to position [45, 0]
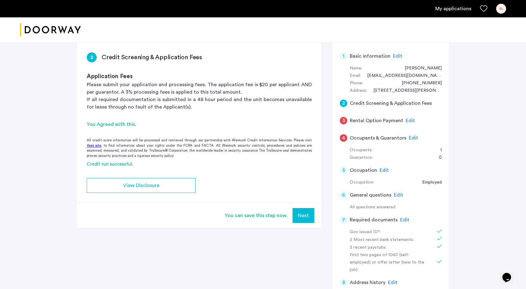
click at [302, 218] on button "Next" at bounding box center [303, 215] width 22 height 15
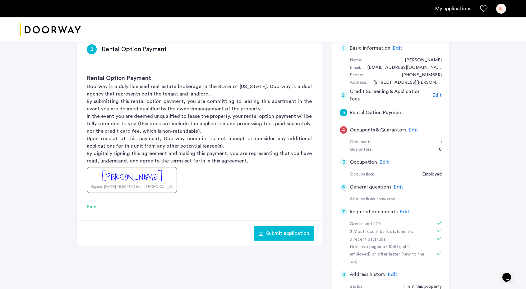
scroll to position [53, 0]
click at [279, 232] on span "Submit application" at bounding box center [287, 233] width 43 height 7
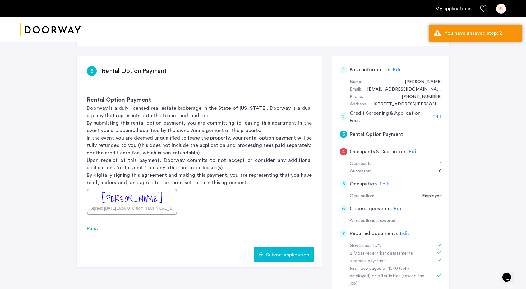
scroll to position [30, 0]
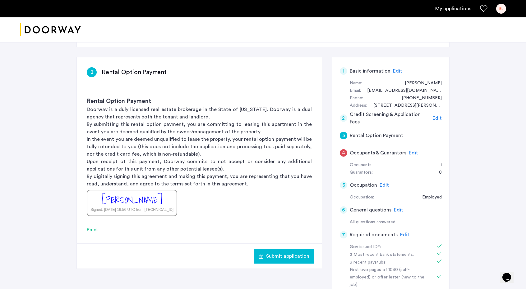
click at [344, 154] on div "4" at bounding box center [343, 152] width 7 height 7
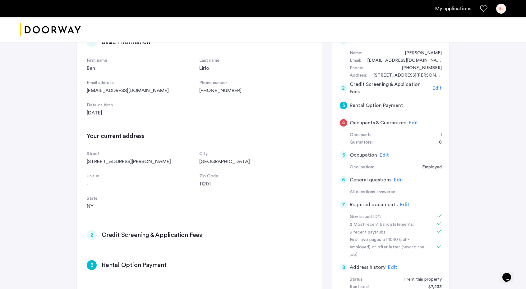
scroll to position [0, 0]
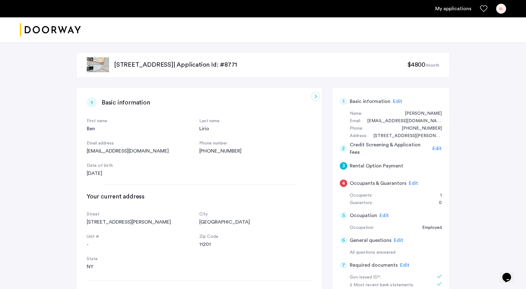
click at [367, 181] on h5 "Occupants & Guarantors" at bounding box center [377, 183] width 57 height 7
click at [412, 180] on div "Edit" at bounding box center [412, 183] width 9 height 7
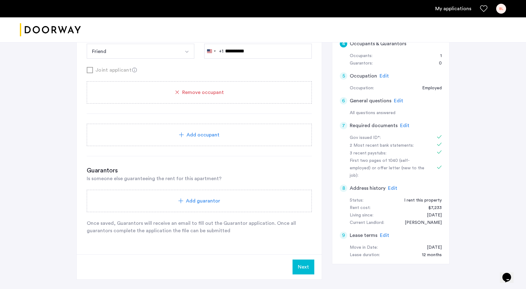
scroll to position [140, 0]
click at [298, 262] on button "Next" at bounding box center [303, 267] width 22 height 15
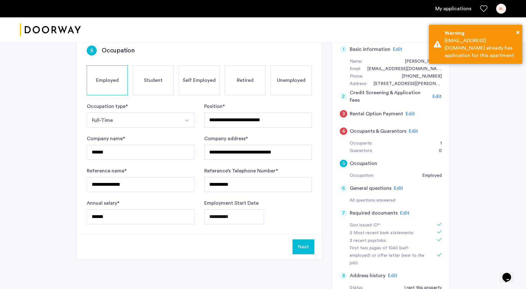
scroll to position [52, 0]
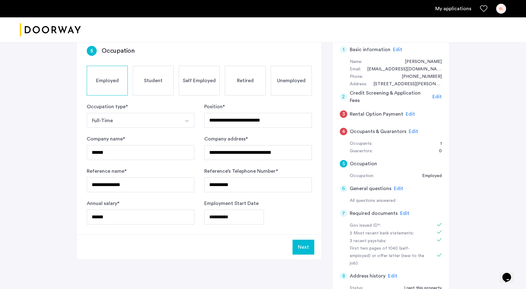
click at [303, 246] on button "Next" at bounding box center [303, 247] width 22 height 15
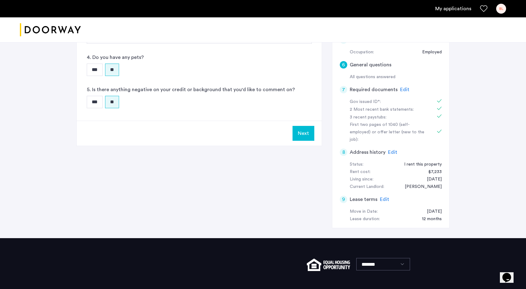
scroll to position [175, 0]
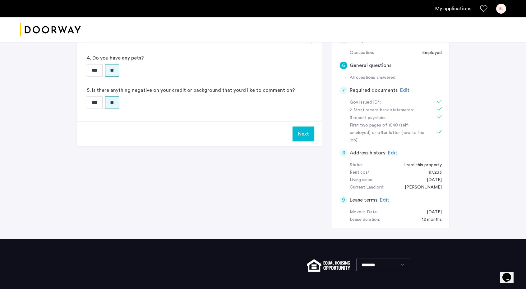
click at [298, 133] on button "Next" at bounding box center [303, 134] width 22 height 15
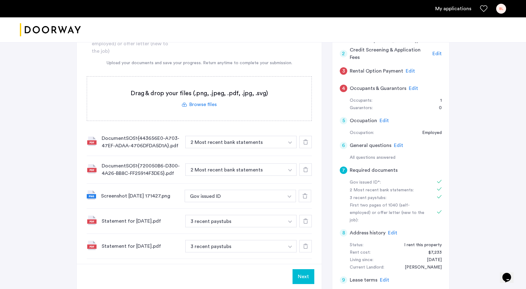
scroll to position [252, 0]
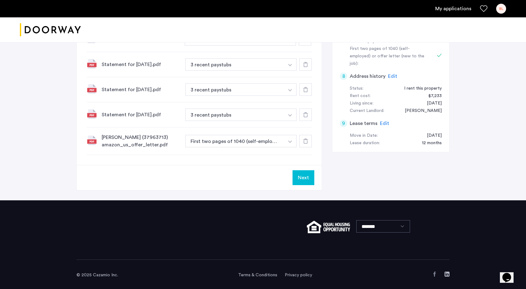
click at [299, 177] on button "Next" at bounding box center [303, 178] width 22 height 15
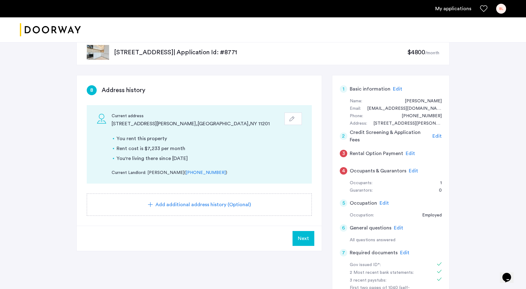
scroll to position [13, 0]
click at [301, 242] on button "Next" at bounding box center [303, 238] width 22 height 15
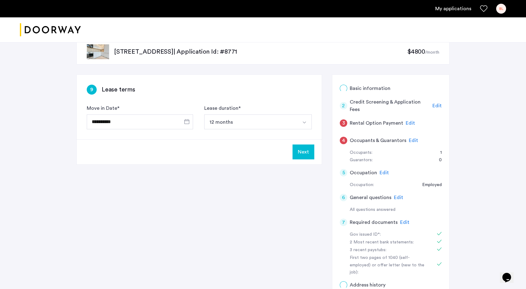
scroll to position [0, 0]
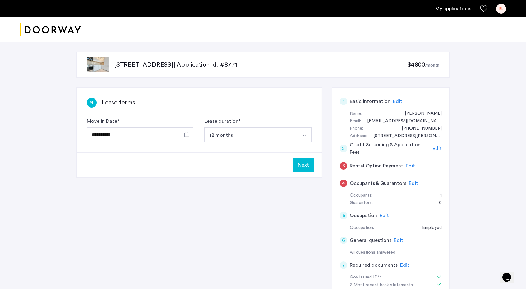
click at [311, 167] on button "Next" at bounding box center [303, 165] width 22 height 15
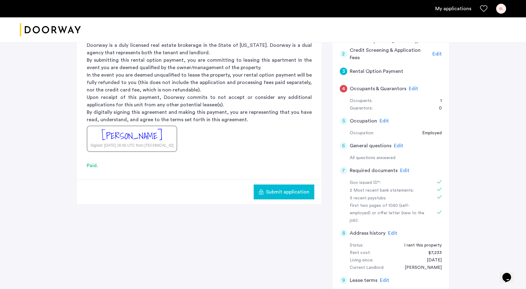
scroll to position [95, 0]
click at [295, 194] on span "Submit application" at bounding box center [287, 191] width 43 height 7
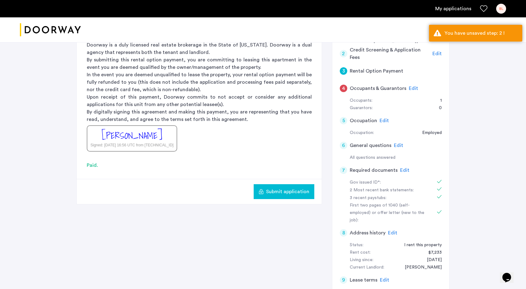
click at [295, 194] on span "Submit application" at bounding box center [287, 191] width 43 height 7
click at [463, 34] on div "You have unsaved step: 2 !" at bounding box center [480, 33] width 73 height 7
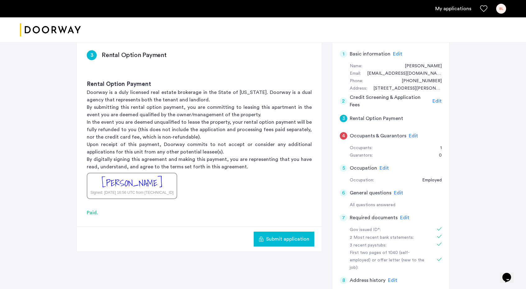
click at [440, 102] on span "Edit" at bounding box center [436, 101] width 9 height 5
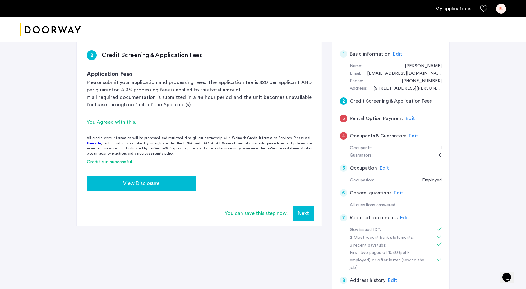
click at [134, 186] on span "View Disclosure" at bounding box center [141, 183] width 36 height 7
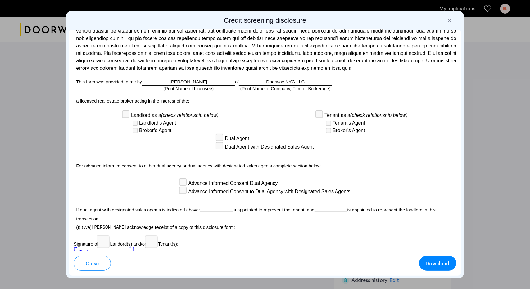
scroll to position [1600, 0]
click at [333, 121] on span "Tenant’s Agent" at bounding box center [349, 123] width 33 height 7
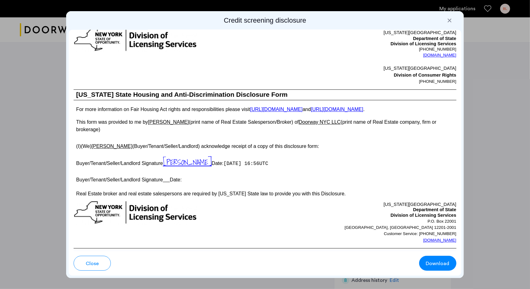
scroll to position [1018, 0]
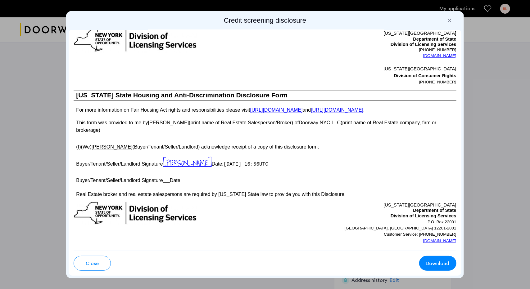
click at [165, 183] on u at bounding box center [166, 180] width 7 height 5
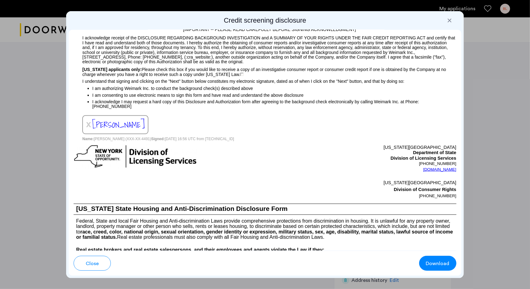
scroll to position [489, 0]
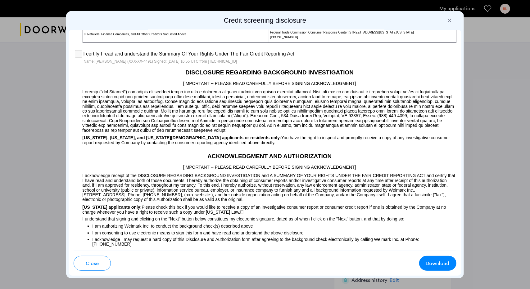
click at [451, 19] on div at bounding box center [450, 20] width 6 height 6
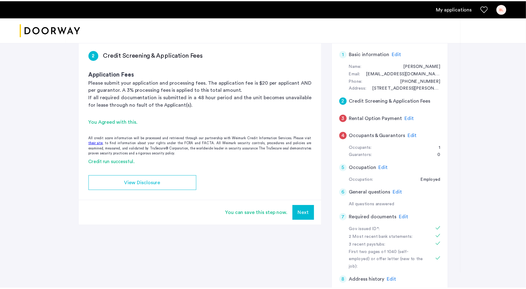
scroll to position [48, 0]
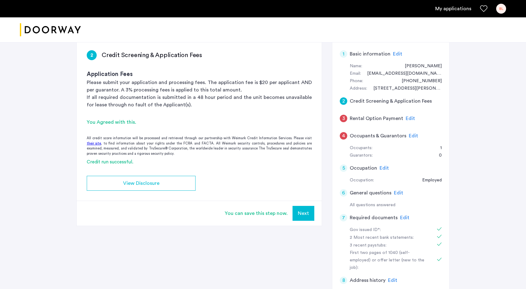
click at [408, 119] on span "Edit" at bounding box center [409, 118] width 9 height 5
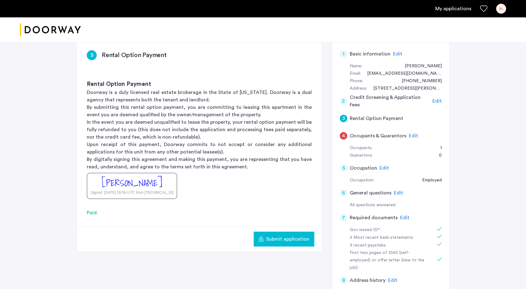
click at [411, 134] on span "Edit" at bounding box center [412, 136] width 9 height 5
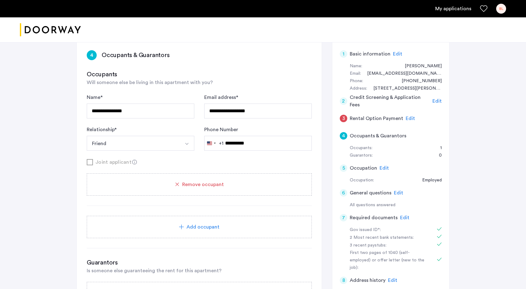
click at [406, 116] on span "Edit" at bounding box center [409, 118] width 9 height 5
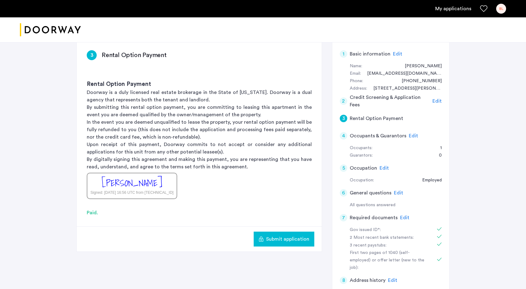
click at [411, 134] on span "Edit" at bounding box center [412, 136] width 9 height 5
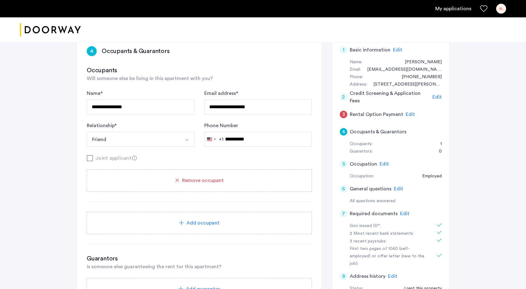
scroll to position [52, 0]
click at [154, 106] on input "**********" at bounding box center [140, 106] width 107 height 15
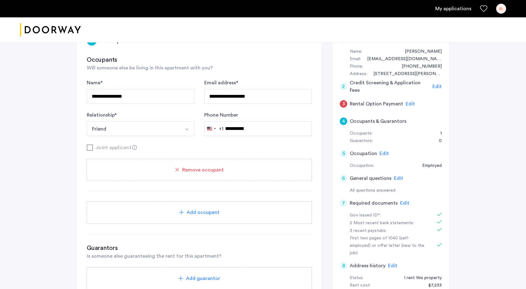
click at [207, 173] on div "Remove occupant" at bounding box center [199, 170] width 225 height 22
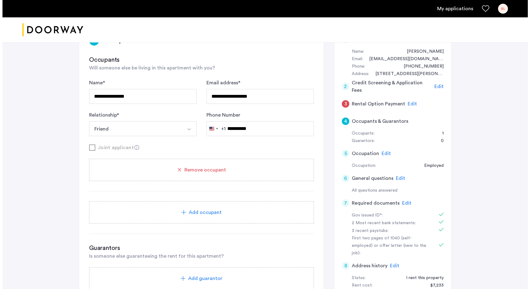
scroll to position [0, 0]
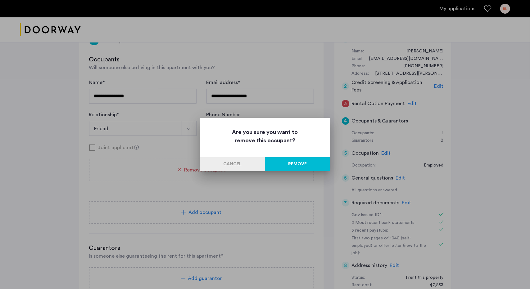
click at [294, 162] on button "Remove" at bounding box center [297, 164] width 65 height 14
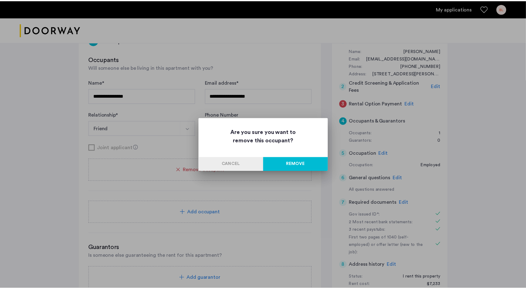
scroll to position [62, 0]
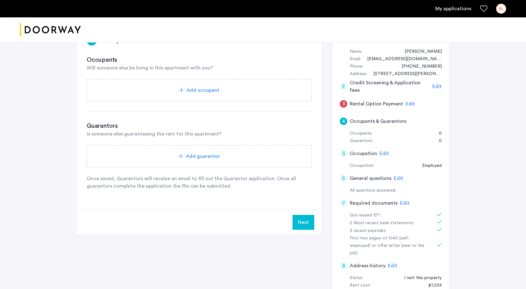
click at [405, 105] on span "Edit" at bounding box center [409, 104] width 9 height 5
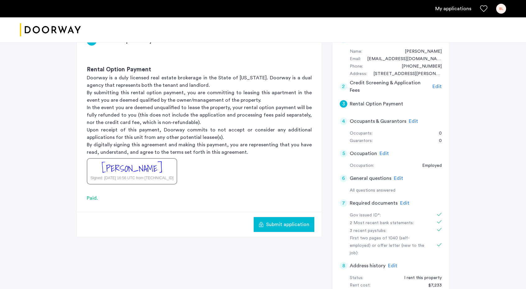
click at [412, 119] on span "Edit" at bounding box center [412, 121] width 9 height 5
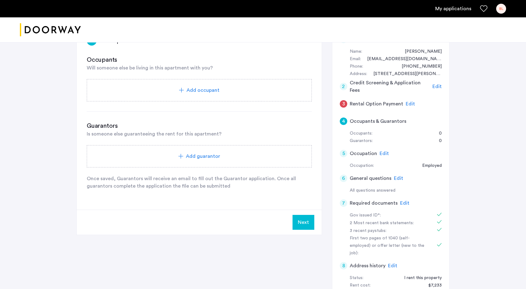
click at [406, 98] on div "3 Rental Option Payment Edit" at bounding box center [391, 103] width 102 height 17
click at [408, 103] on span "Edit" at bounding box center [409, 104] width 9 height 5
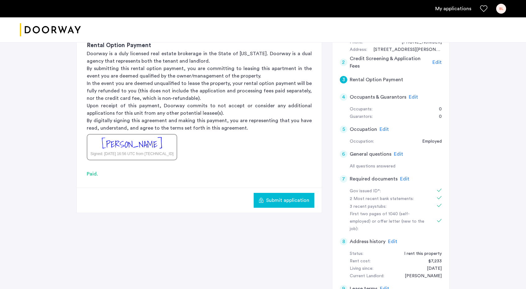
scroll to position [88, 0]
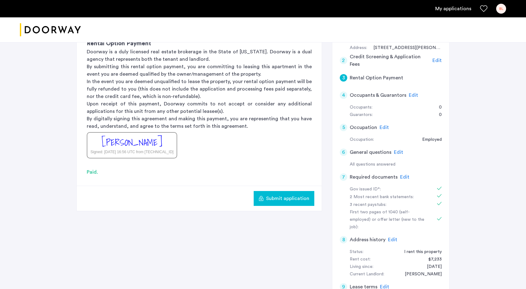
click at [288, 197] on span "Submit application" at bounding box center [287, 198] width 43 height 7
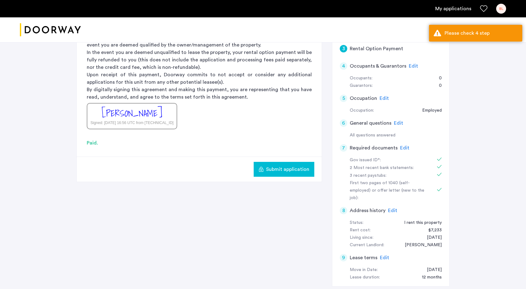
click at [410, 64] on span "Edit" at bounding box center [412, 66] width 9 height 5
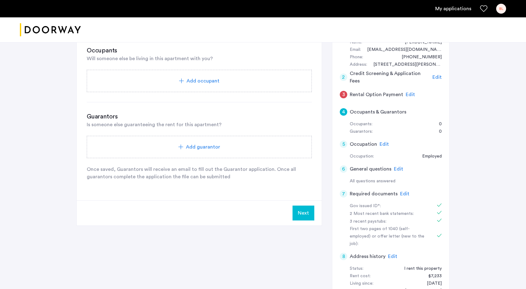
scroll to position [55, 0]
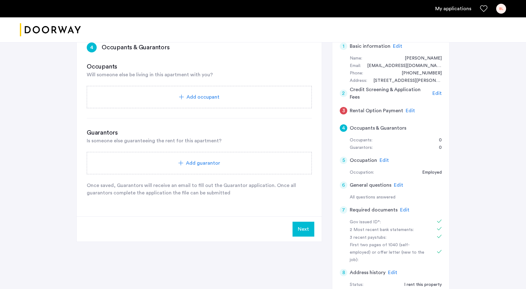
click at [305, 232] on button "Next" at bounding box center [303, 229] width 22 height 15
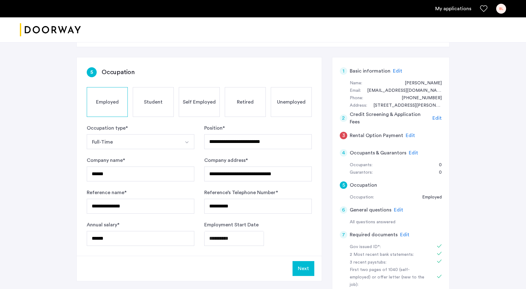
scroll to position [31, 0]
click at [304, 258] on div "Next" at bounding box center [199, 268] width 245 height 25
click at [304, 261] on button "Next" at bounding box center [303, 268] width 22 height 15
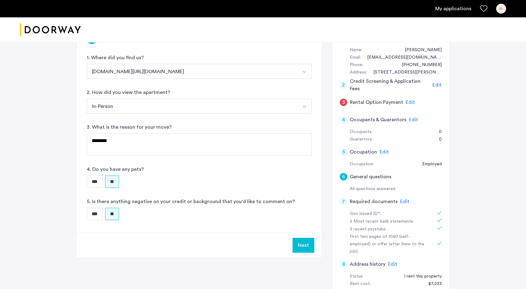
scroll to position [64, 0]
click at [305, 244] on button "Next" at bounding box center [303, 245] width 22 height 15
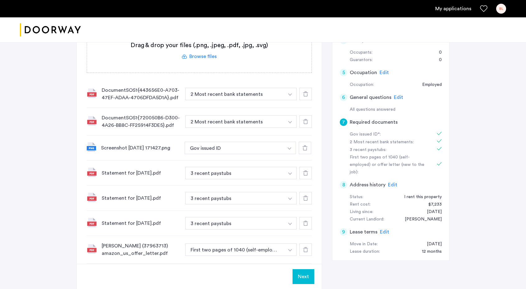
scroll to position [144, 0]
click at [303, 274] on button "Next" at bounding box center [303, 277] width 22 height 15
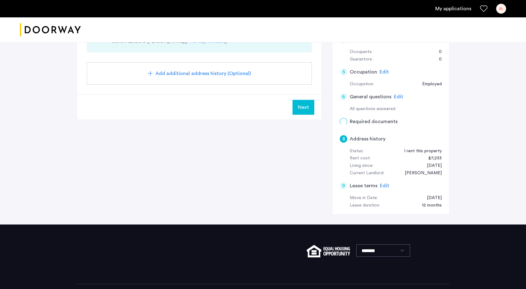
scroll to position [0, 0]
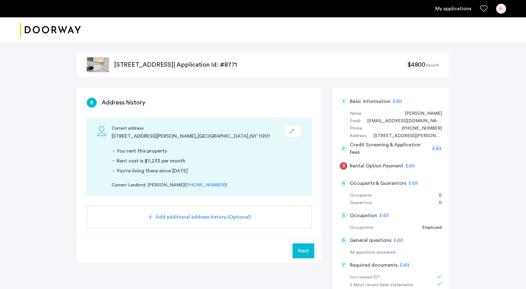
click at [305, 248] on span "Next" at bounding box center [303, 251] width 11 height 7
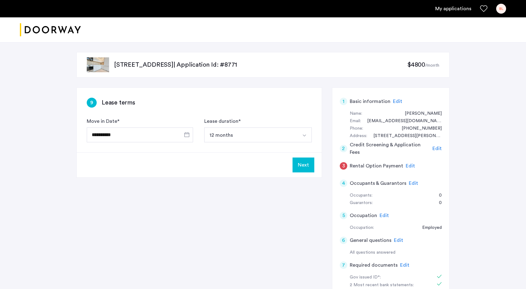
click at [303, 164] on button "Next" at bounding box center [303, 165] width 22 height 15
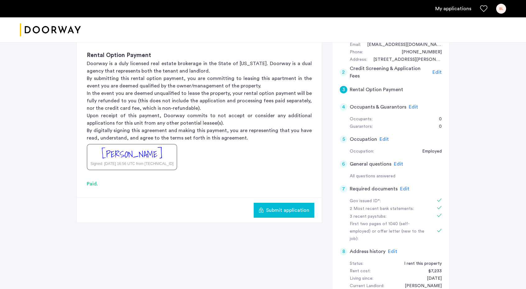
scroll to position [77, 0]
click at [290, 207] on span "Submit application" at bounding box center [287, 209] width 43 height 7
